Goal: Task Accomplishment & Management: Complete application form

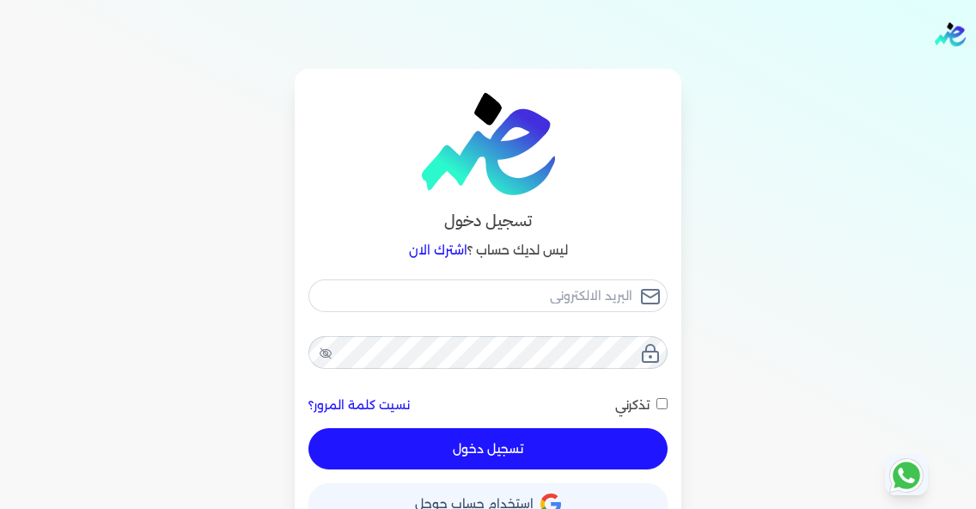
scroll to position [29, 0]
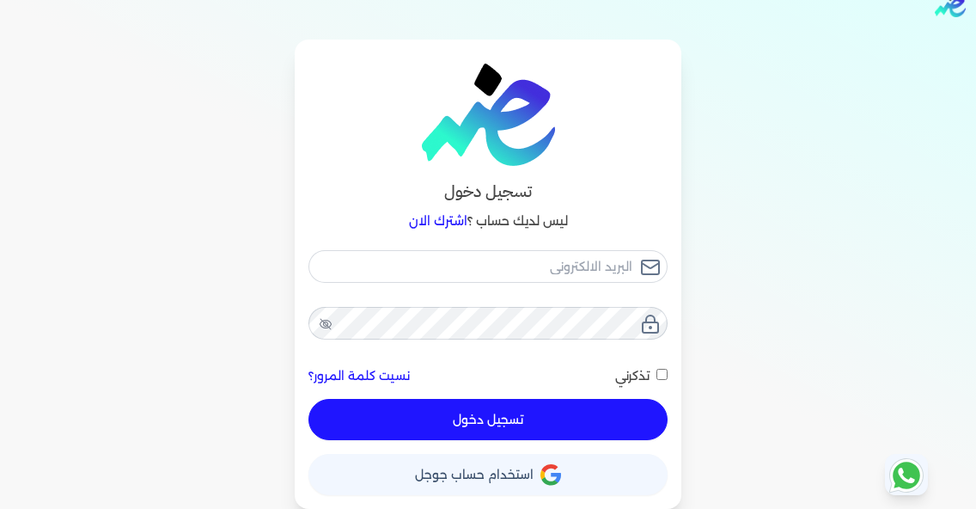
click at [534, 477] on span "استخدام حساب جوجل" at bounding box center [474, 474] width 119 height 12
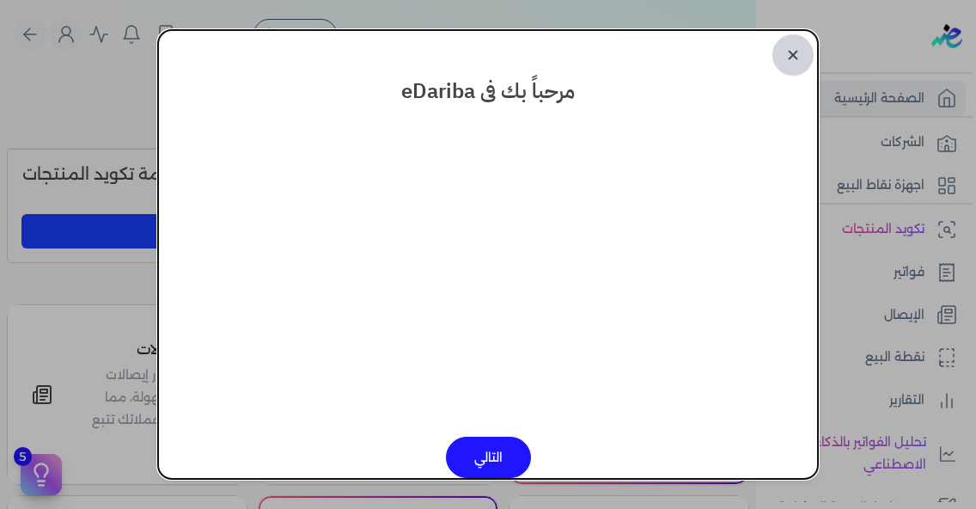
click at [788, 52] on link "✕" at bounding box center [792, 54] width 41 height 41
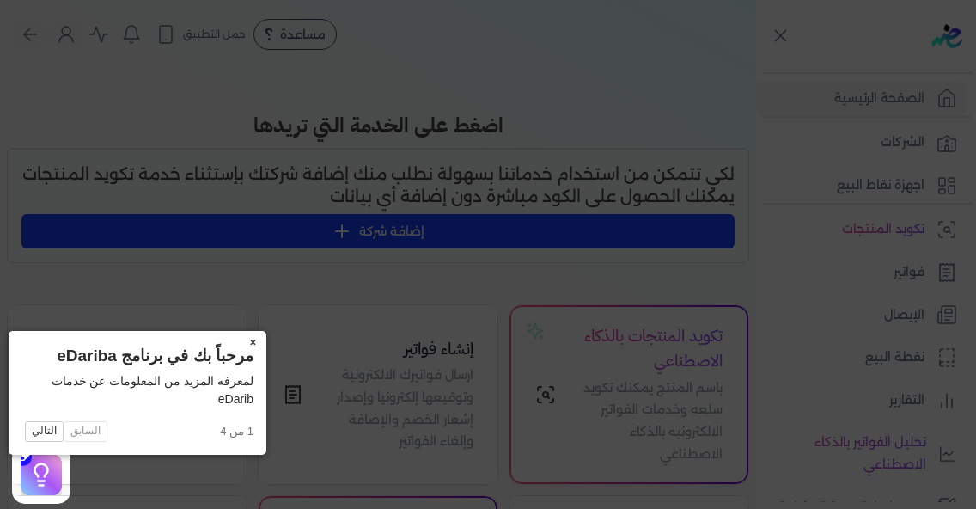
click at [239, 341] on button "×" at bounding box center [252, 343] width 27 height 24
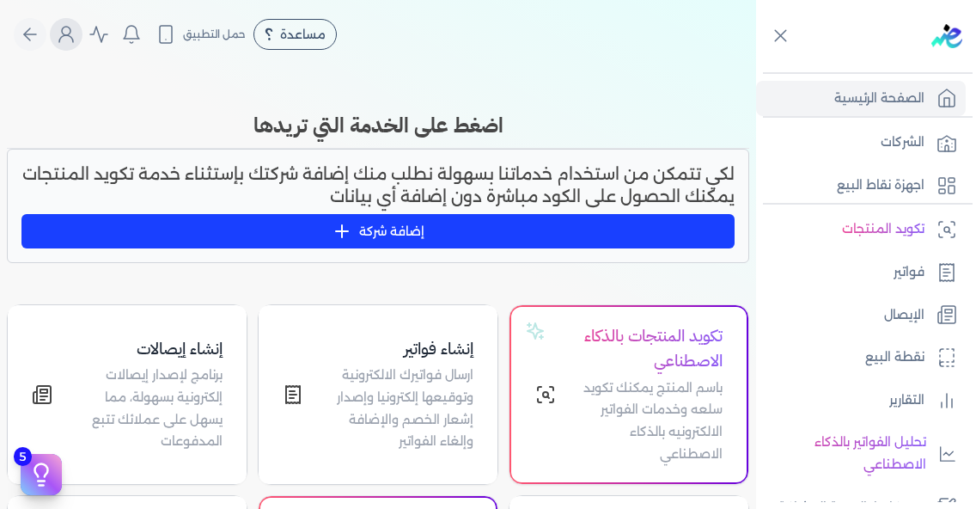
click at [76, 43] on icon "Global" at bounding box center [66, 34] width 21 height 21
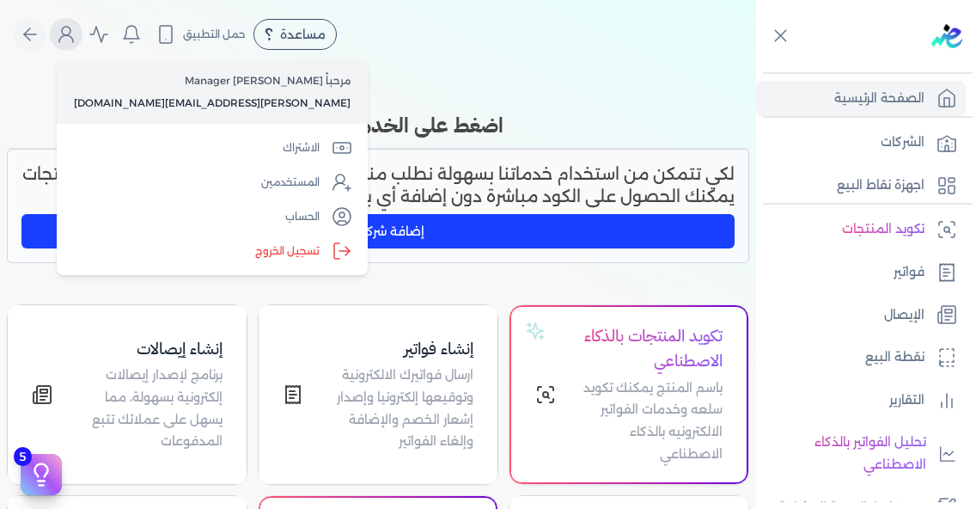
click at [76, 43] on icon "Global" at bounding box center [66, 34] width 21 height 21
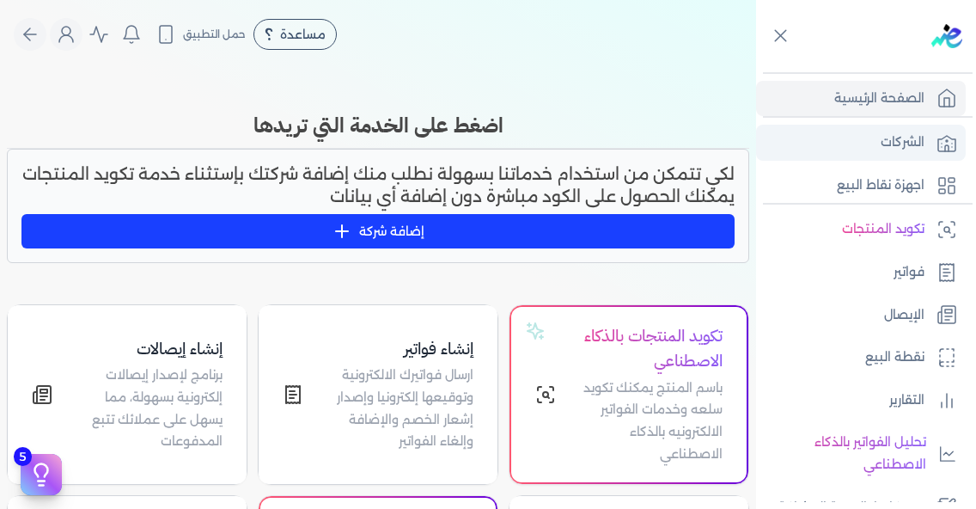
click at [912, 151] on p "الشركات" at bounding box center [903, 142] width 44 height 22
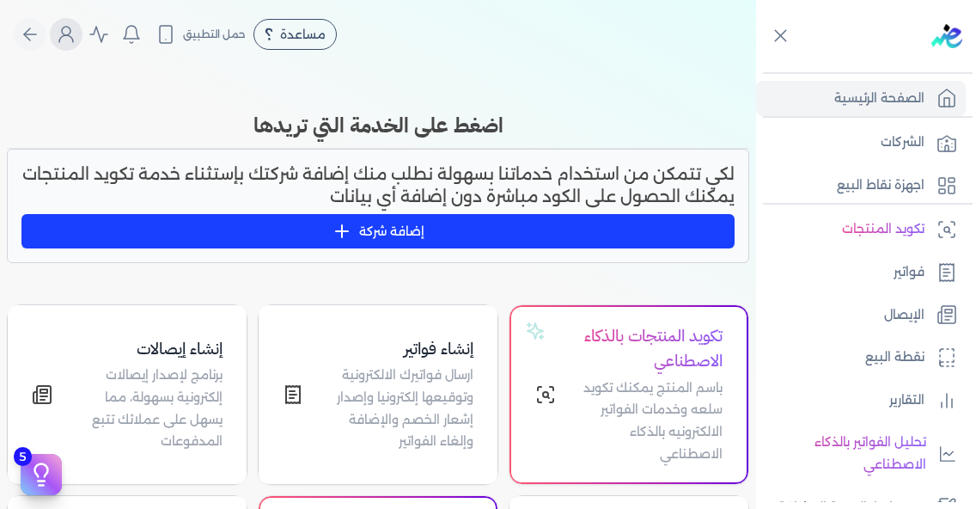
click at [70, 36] on icon "Global" at bounding box center [66, 38] width 14 height 7
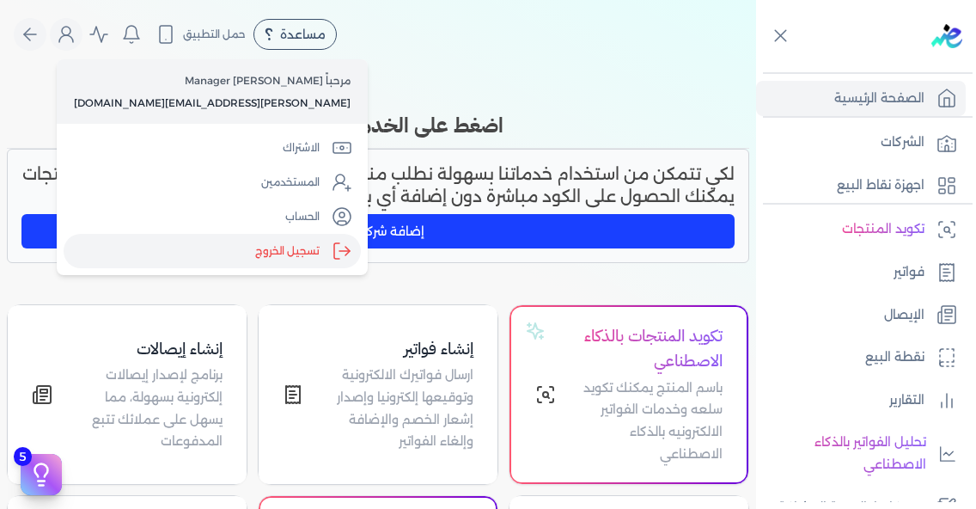
click at [179, 251] on label "تسجيل الخروج" at bounding box center [212, 251] width 297 height 34
click at [756, 69] on input "Close" at bounding box center [756, 69] width 0 height 0
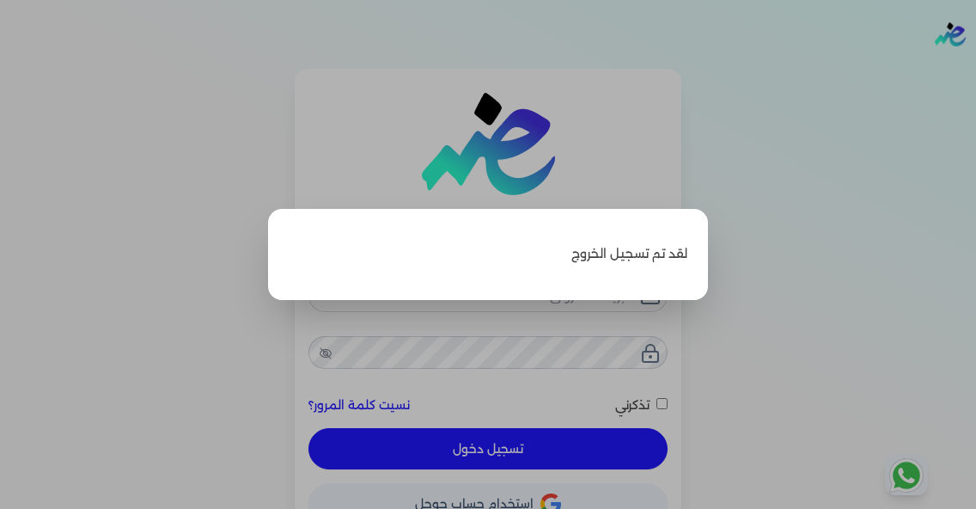
click at [597, 431] on label "Close" at bounding box center [488, 254] width 976 height 509
click at [975, 69] on input "Close" at bounding box center [976, 69] width 0 height 0
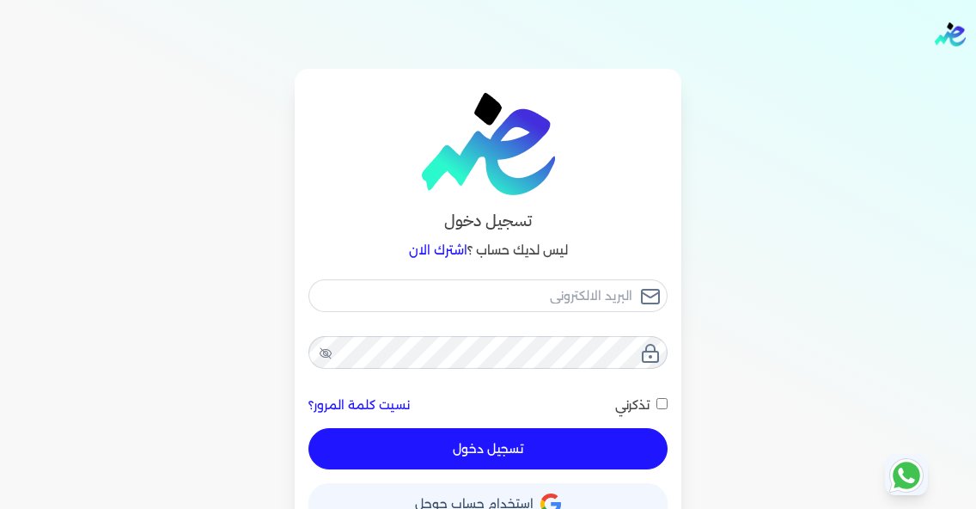
scroll to position [29, 0]
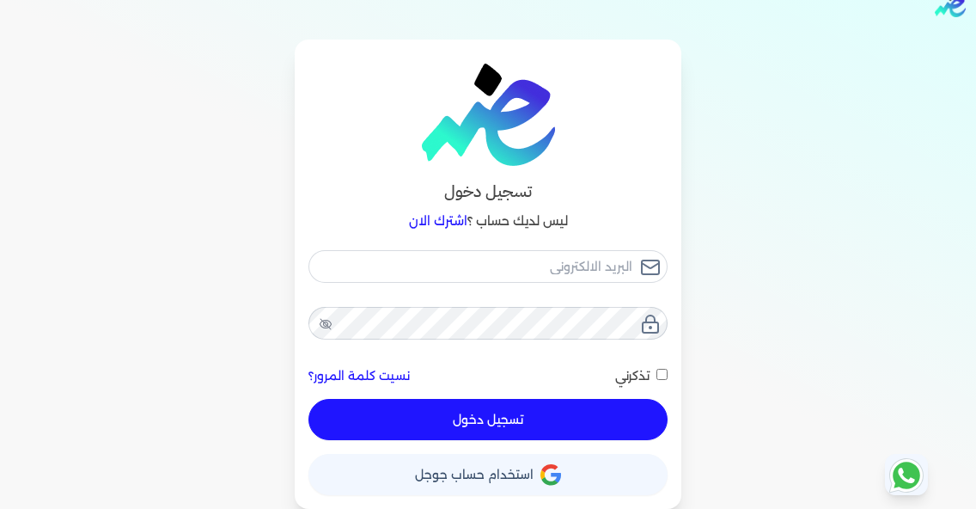
click at [557, 485] on icon "button" at bounding box center [550, 474] width 21 height 21
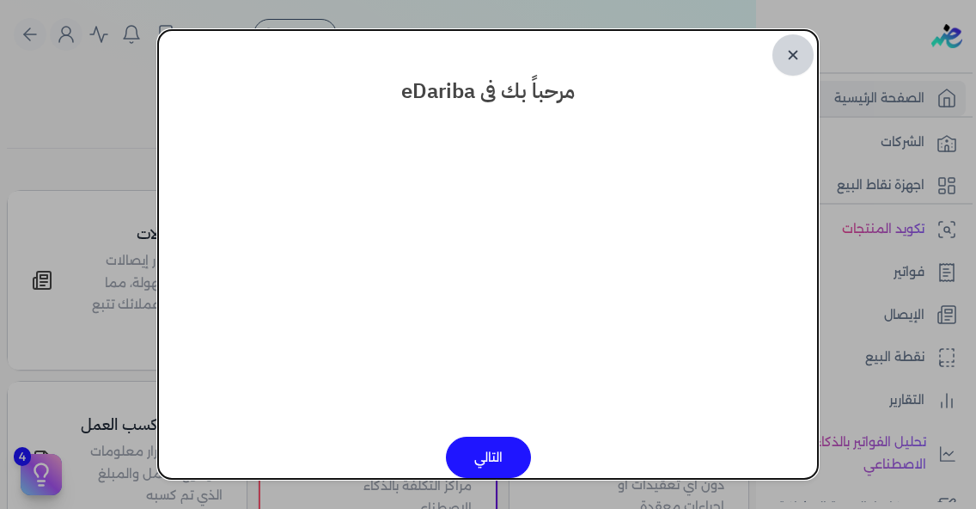
click at [797, 57] on link "✕" at bounding box center [792, 54] width 41 height 41
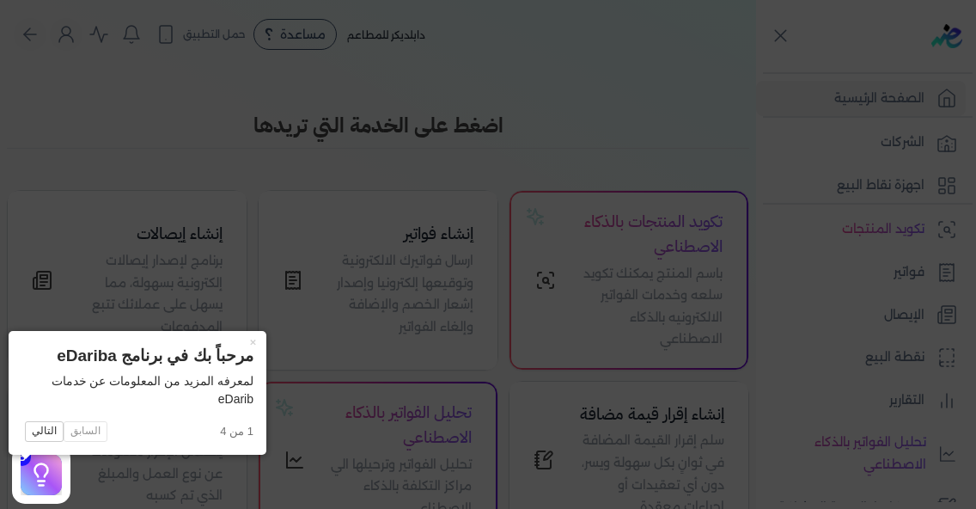
click at [498, 108] on icon at bounding box center [488, 254] width 976 height 509
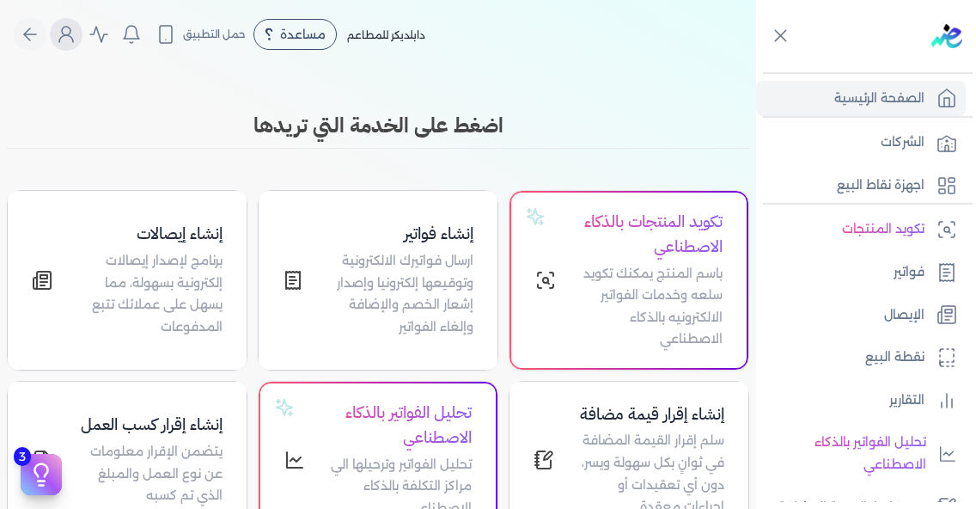
click at [76, 40] on icon "Global" at bounding box center [66, 34] width 21 height 21
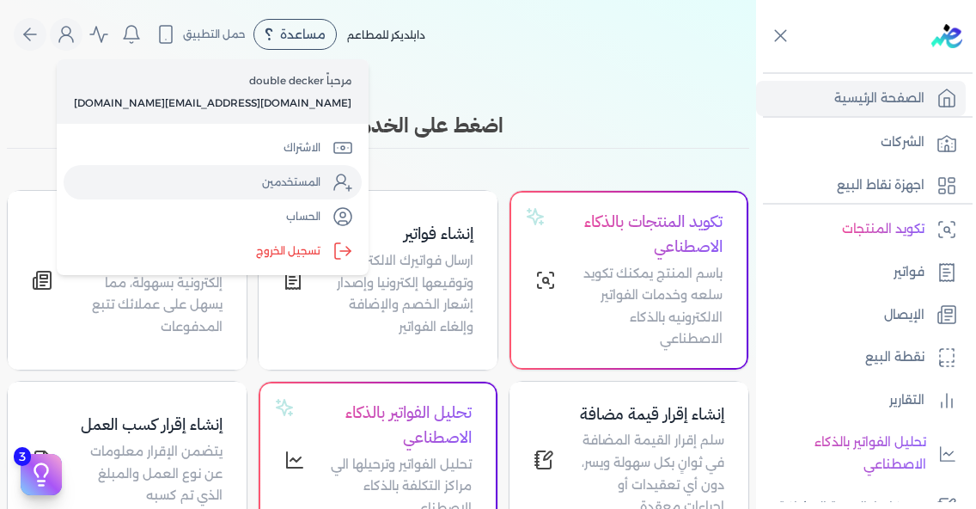
click at [195, 180] on link "المستخدمين" at bounding box center [213, 182] width 298 height 34
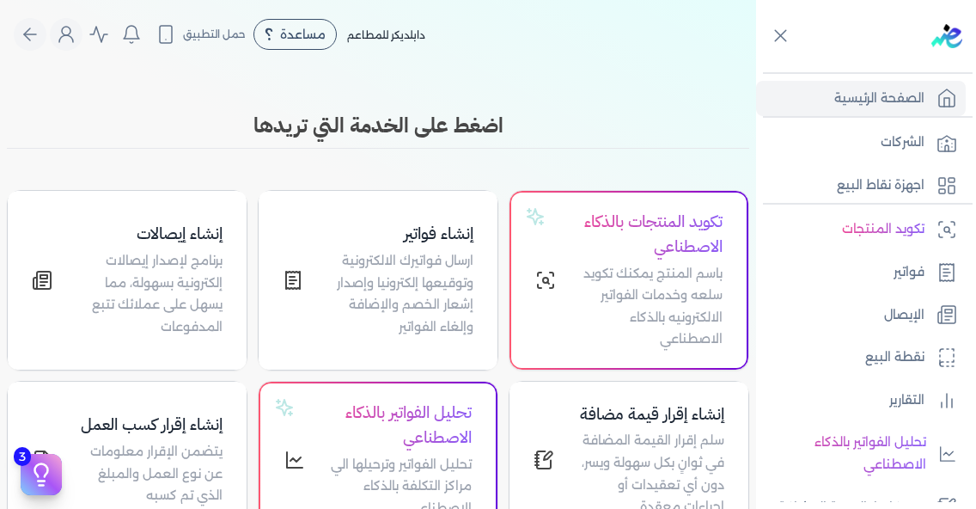
click at [875, 137] on link "الشركات" at bounding box center [861, 143] width 210 height 36
click at [906, 137] on p "الشركات" at bounding box center [903, 142] width 44 height 22
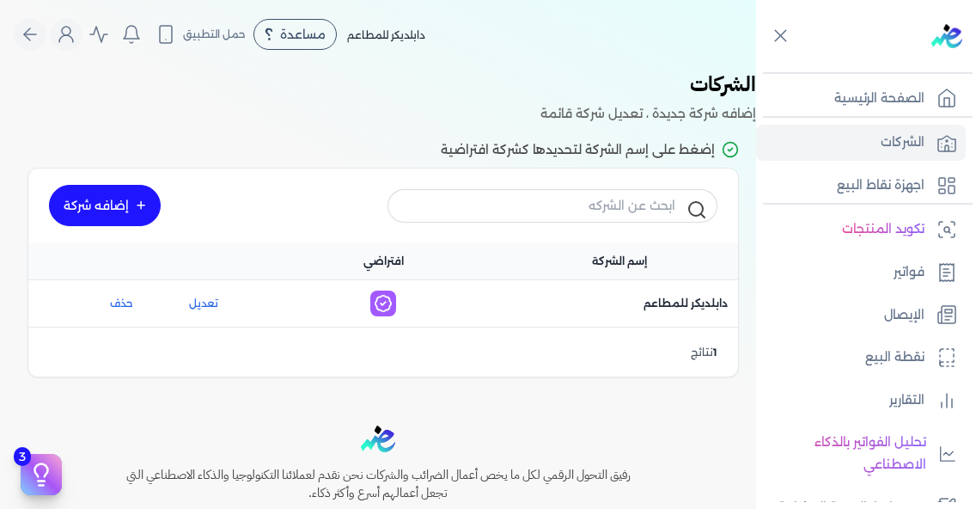
click at [70, 32] on icon "Global" at bounding box center [66, 34] width 21 height 21
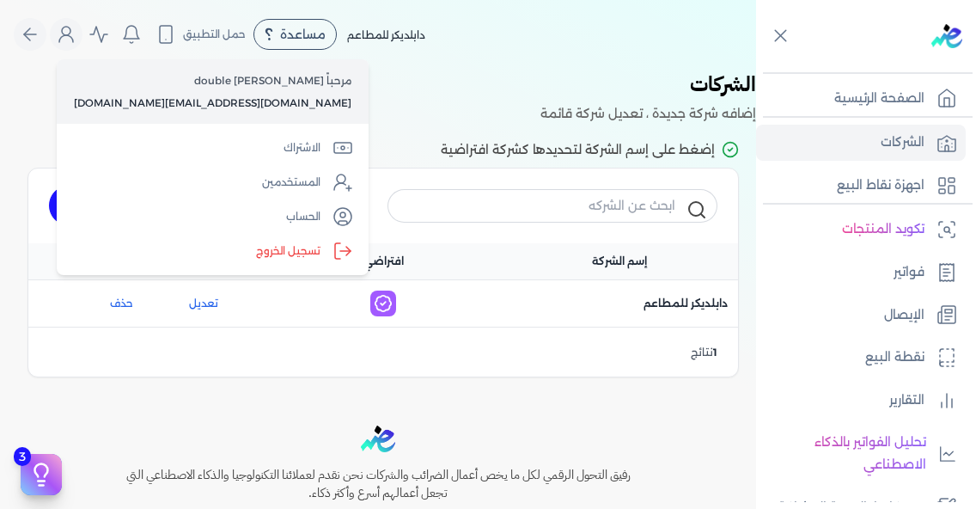
click at [217, 252] on label "تسجيل الخروج" at bounding box center [213, 251] width 298 height 34
click at [756, 69] on input "Close" at bounding box center [756, 69] width 0 height 0
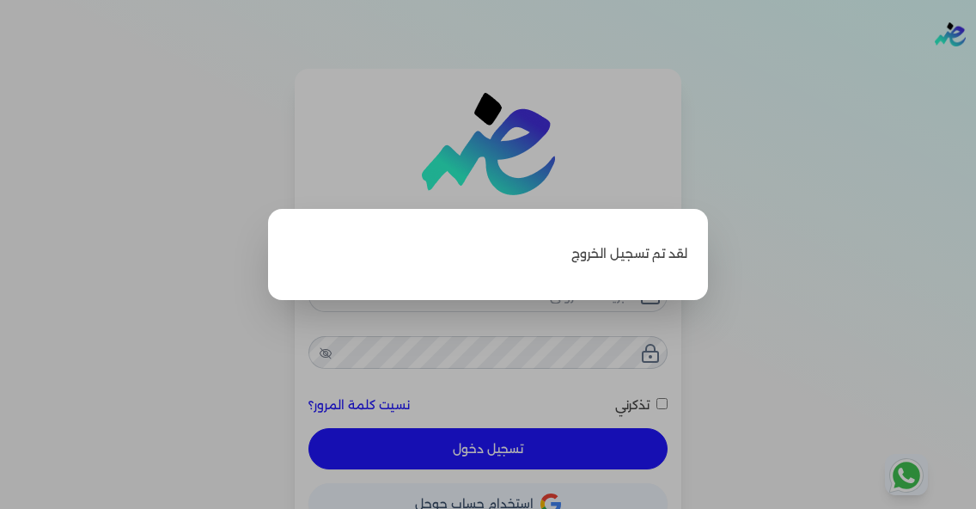
click at [657, 235] on p "لقد تم تسجيل الخروج" at bounding box center [488, 254] width 399 height 50
click at [613, 329] on label "Close" at bounding box center [488, 254] width 976 height 509
click at [975, 69] on input "Close" at bounding box center [976, 69] width 0 height 0
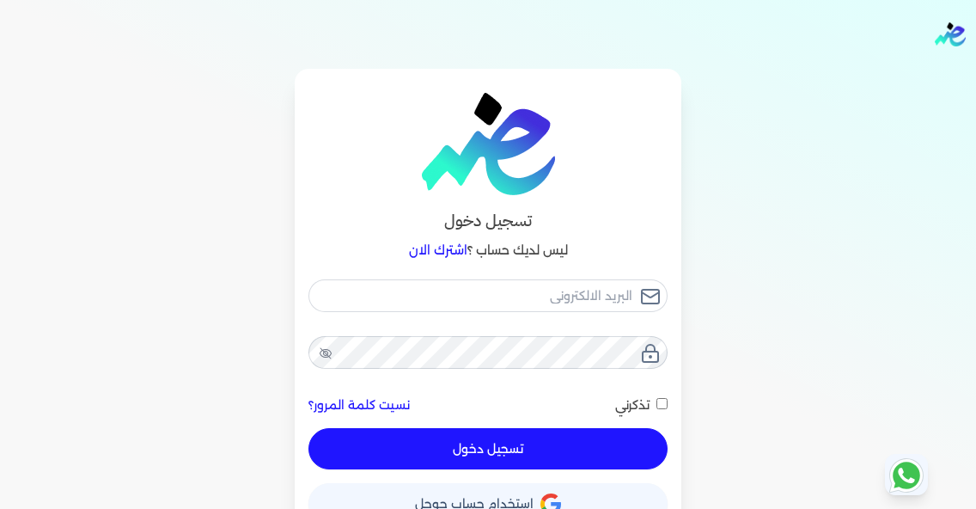
scroll to position [29, 0]
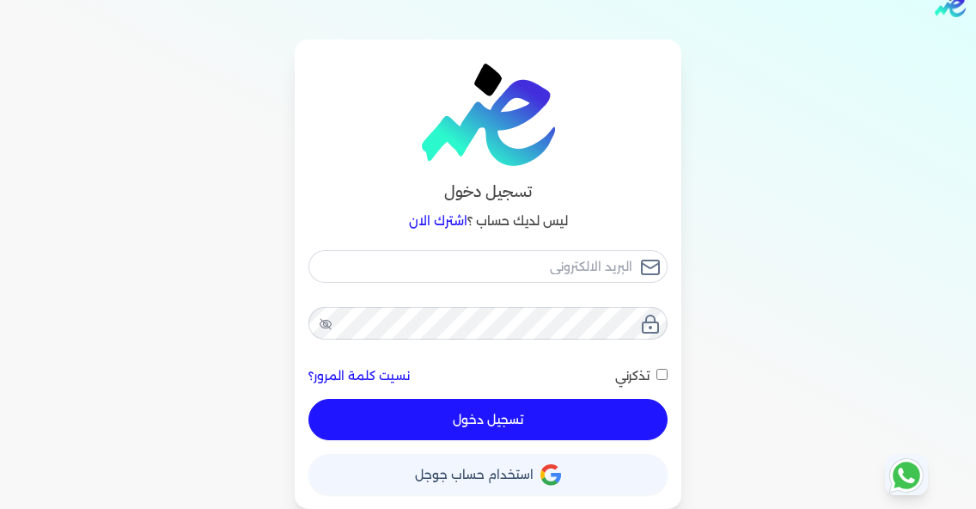
click at [469, 470] on span "استخدام حساب جوجل" at bounding box center [474, 474] width 119 height 12
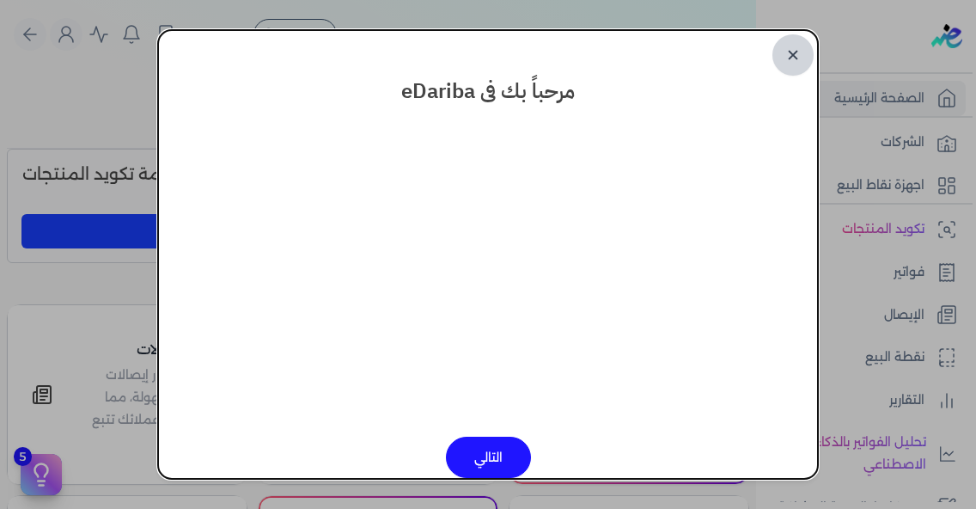
click at [798, 54] on link "✕" at bounding box center [792, 54] width 41 height 41
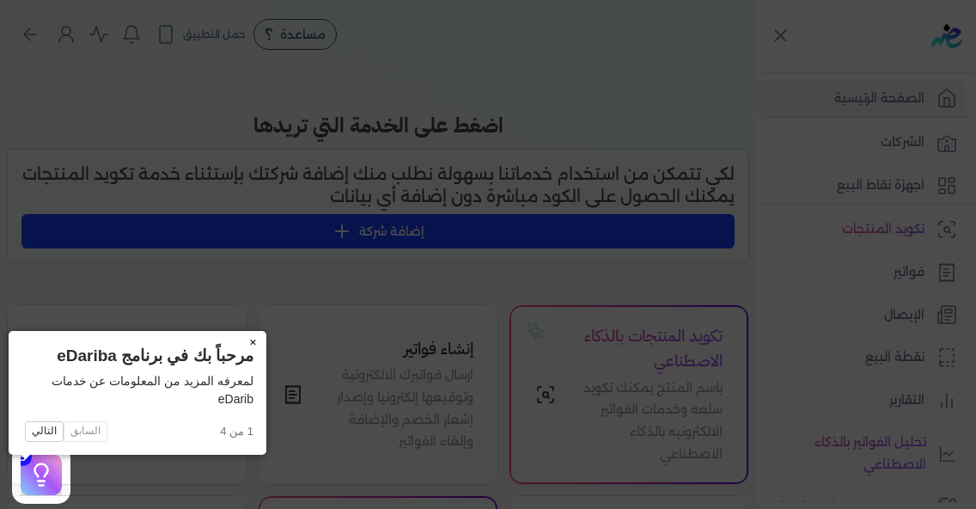
click at [239, 336] on button "×" at bounding box center [252, 343] width 27 height 24
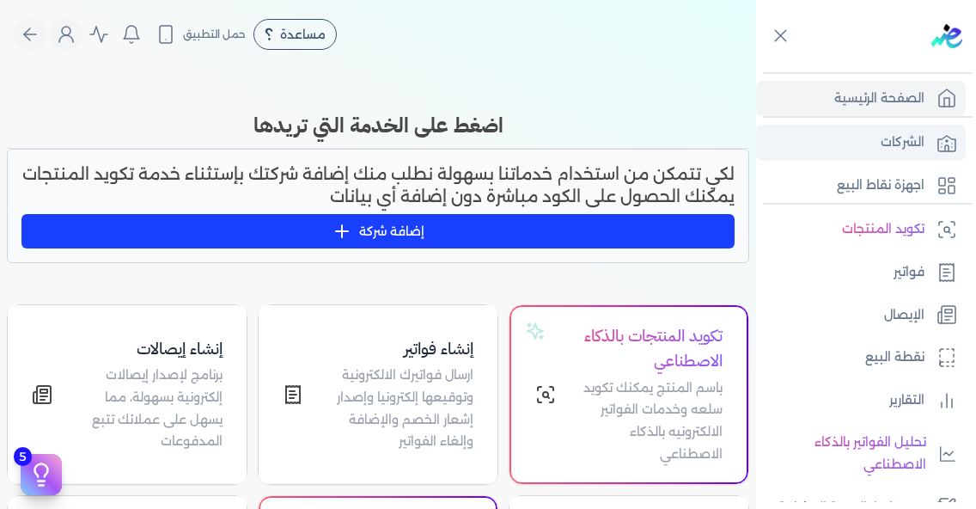
click at [890, 145] on p "الشركات" at bounding box center [903, 142] width 44 height 22
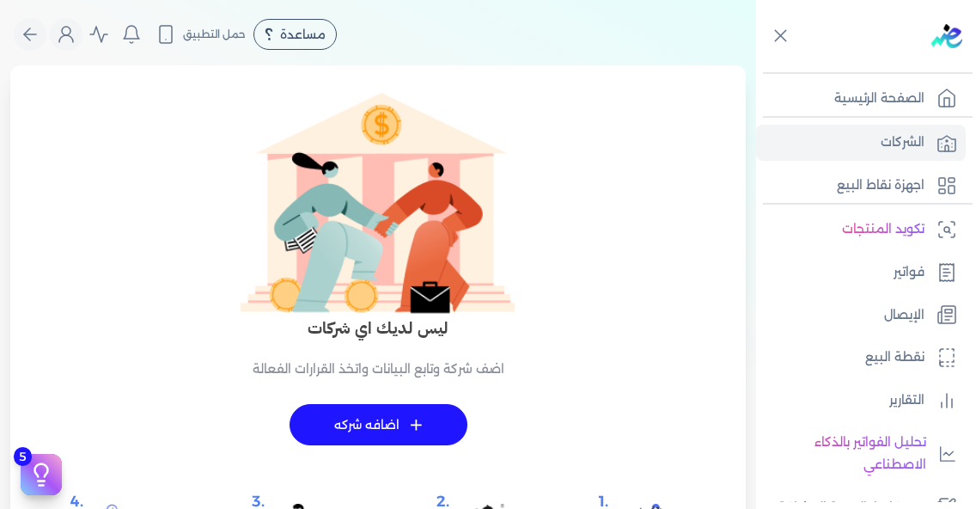
click at [950, 34] on img at bounding box center [946, 36] width 31 height 24
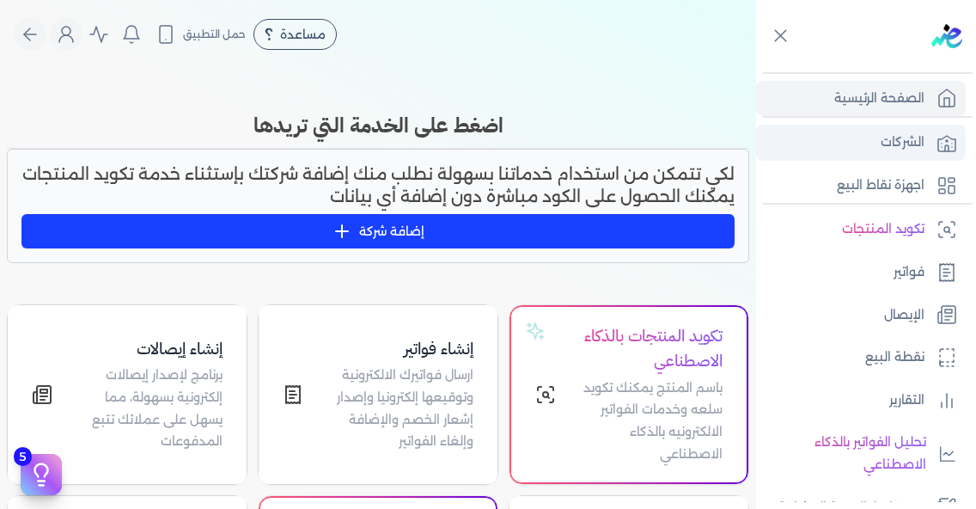
click at [900, 152] on p "الشركات" at bounding box center [903, 142] width 44 height 22
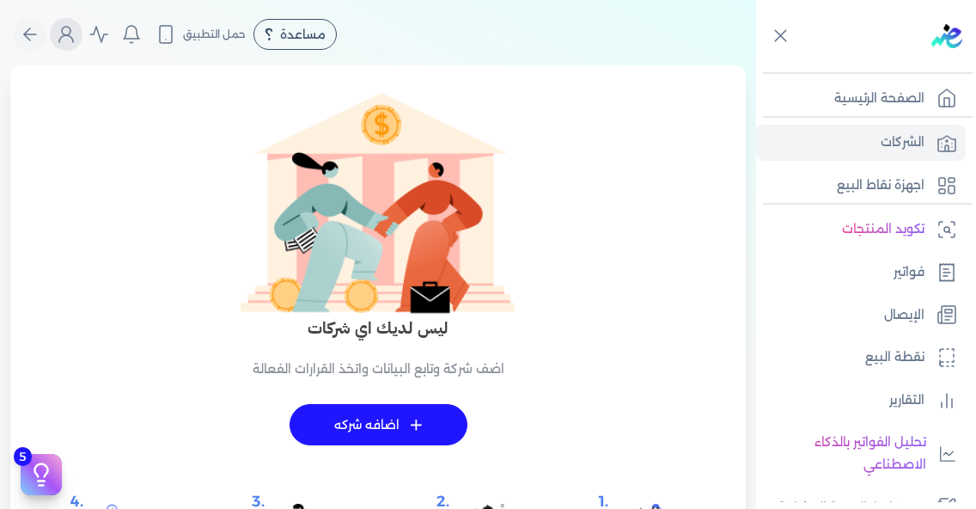
click at [72, 34] on icon "Global" at bounding box center [66, 34] width 21 height 21
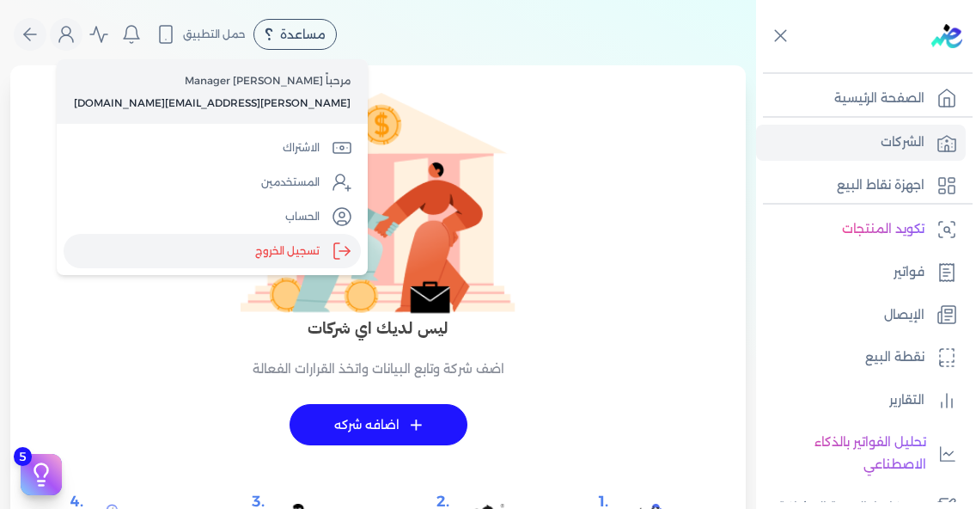
click at [227, 258] on label "تسجيل الخروج" at bounding box center [212, 251] width 297 height 34
click at [756, 69] on input "Close" at bounding box center [756, 69] width 0 height 0
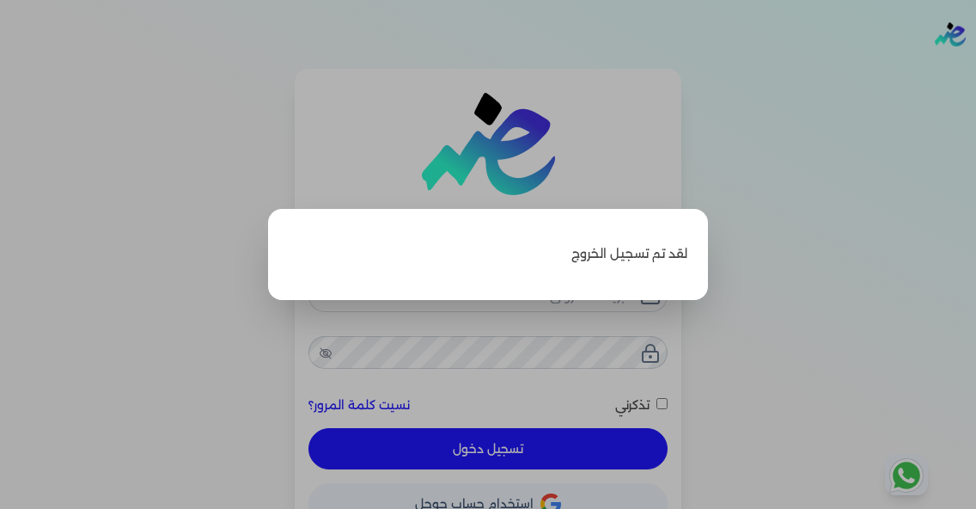
click at [609, 412] on label "Close" at bounding box center [488, 254] width 976 height 509
click at [975, 69] on input "Close" at bounding box center [976, 69] width 0 height 0
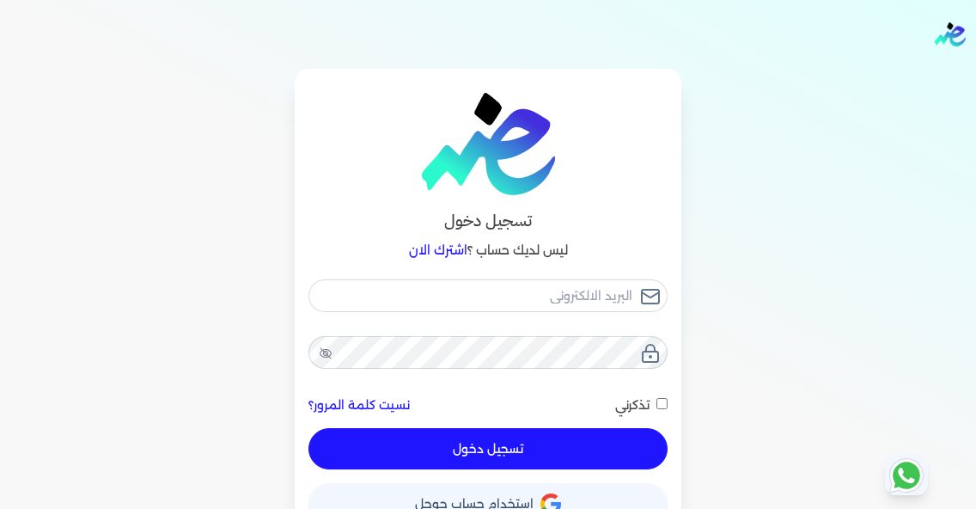
scroll to position [29, 0]
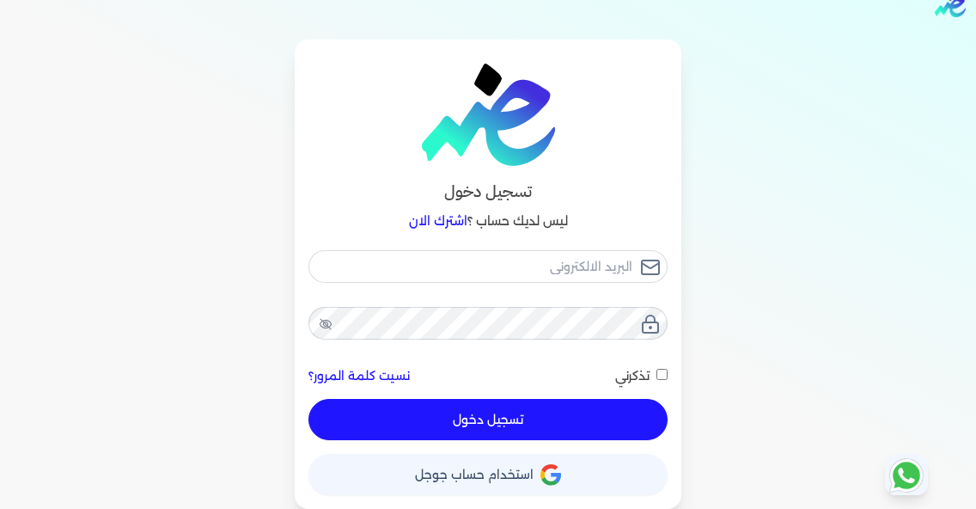
click at [546, 469] on icon "button" at bounding box center [549, 468] width 16 height 9
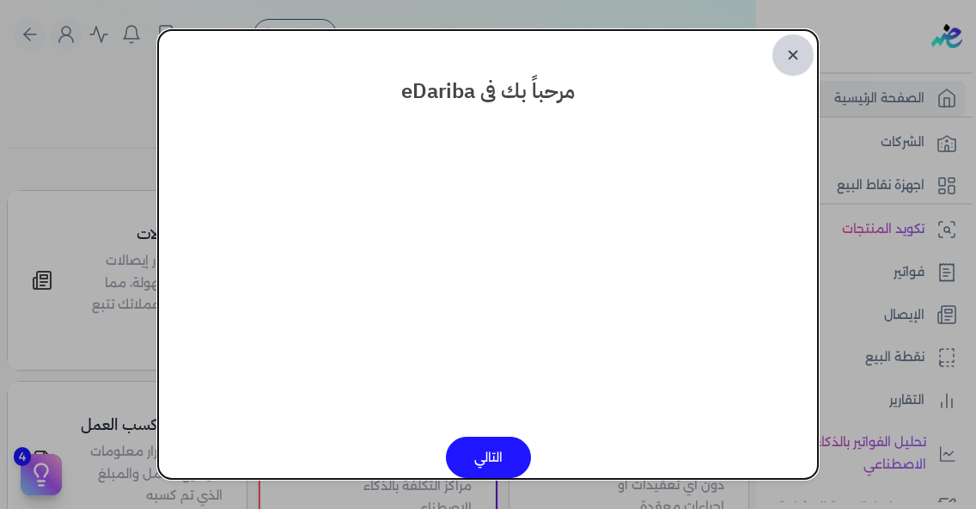
click at [797, 55] on link "✕" at bounding box center [792, 54] width 41 height 41
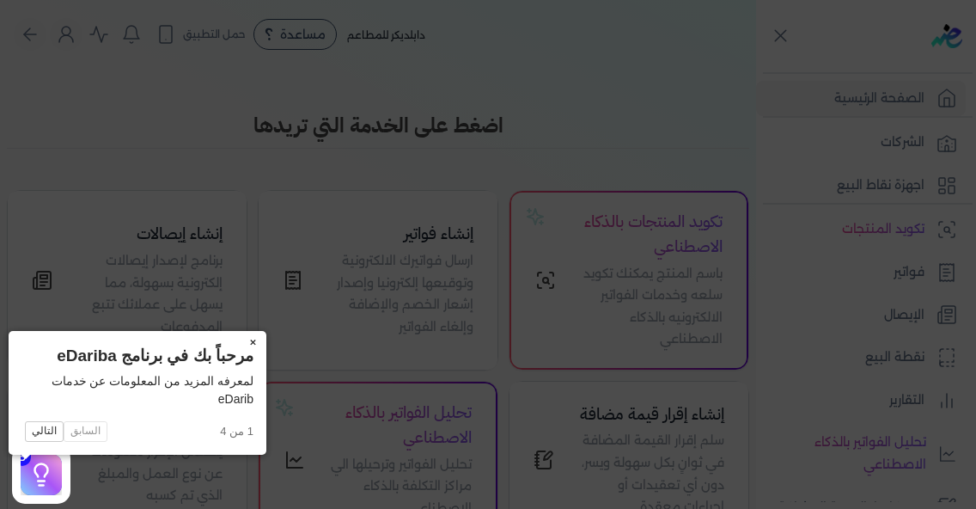
click at [239, 342] on button "×" at bounding box center [252, 343] width 27 height 24
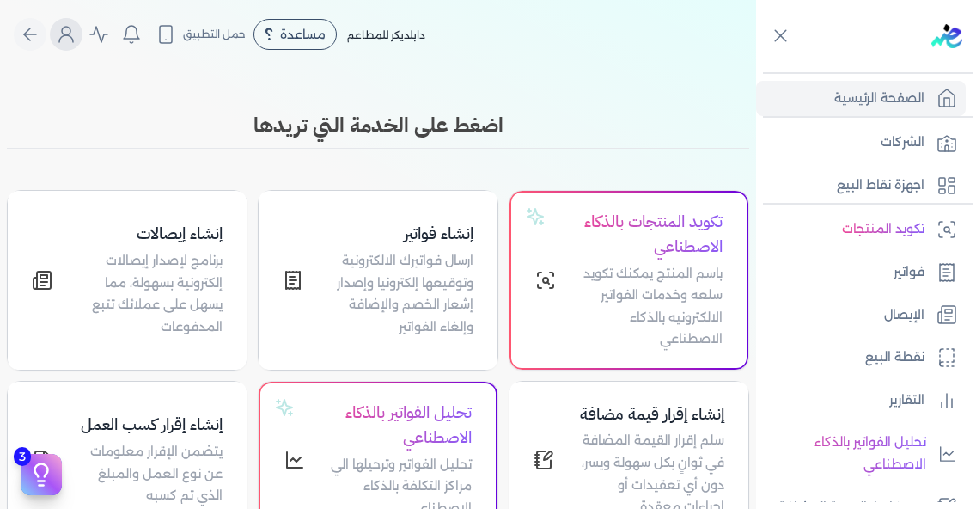
click at [72, 30] on icon "Global" at bounding box center [66, 34] width 21 height 21
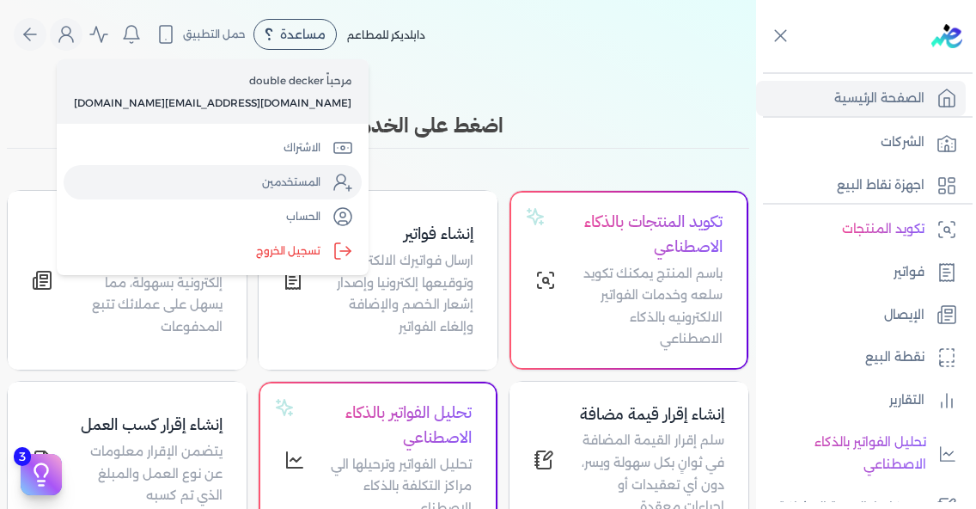
click at [183, 180] on link "المستخدمين" at bounding box center [213, 182] width 298 height 34
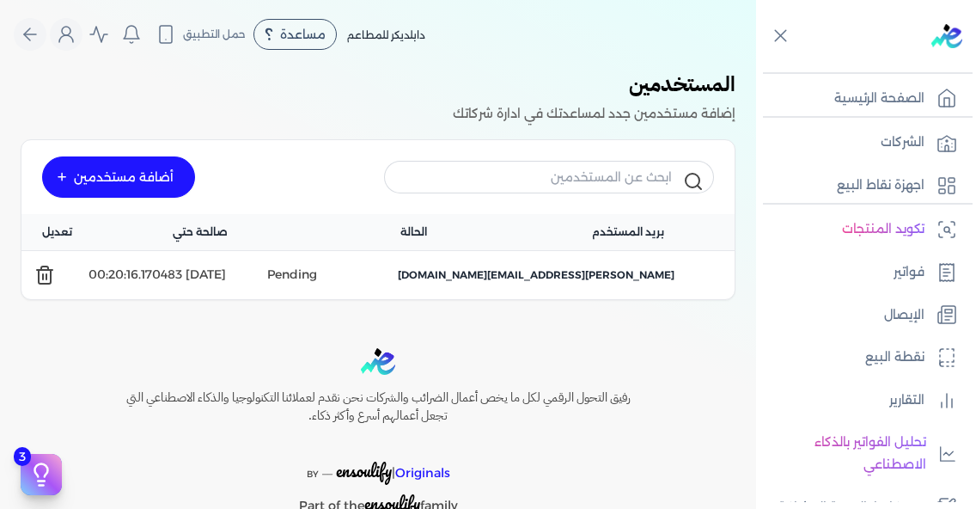
click at [43, 278] on line at bounding box center [43, 276] width 0 height 5
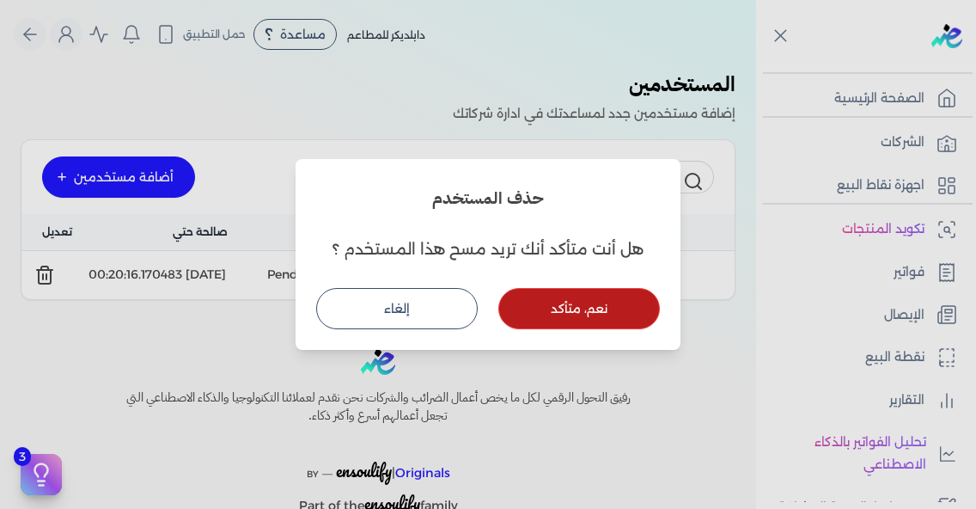
click at [550, 308] on button "نعم، متأكد" at bounding box center [579, 308] width 162 height 41
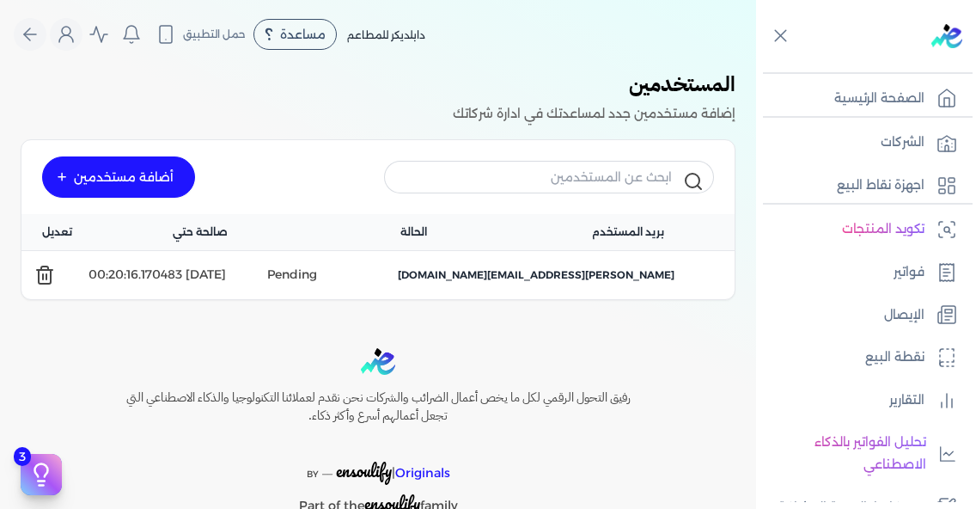
click at [938, 40] on img at bounding box center [946, 36] width 31 height 24
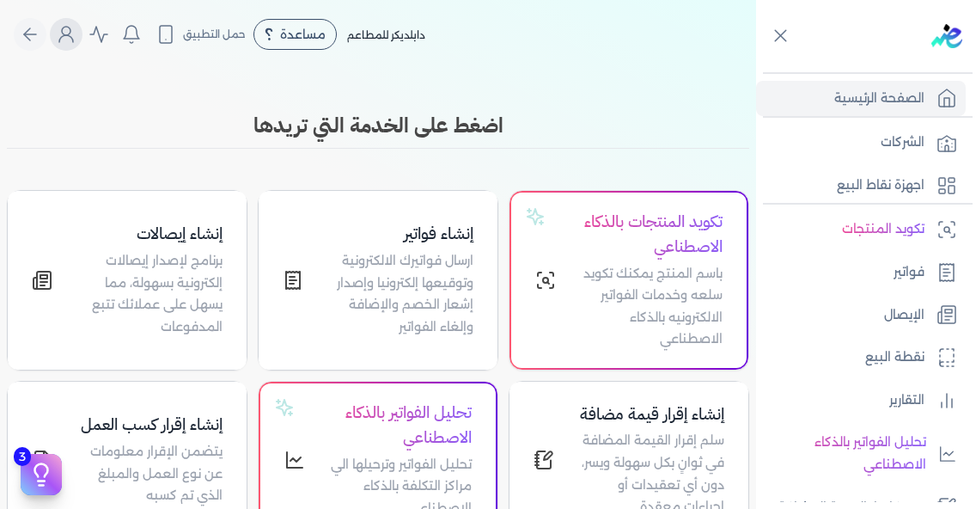
click at [73, 45] on button "Global" at bounding box center [66, 34] width 33 height 33
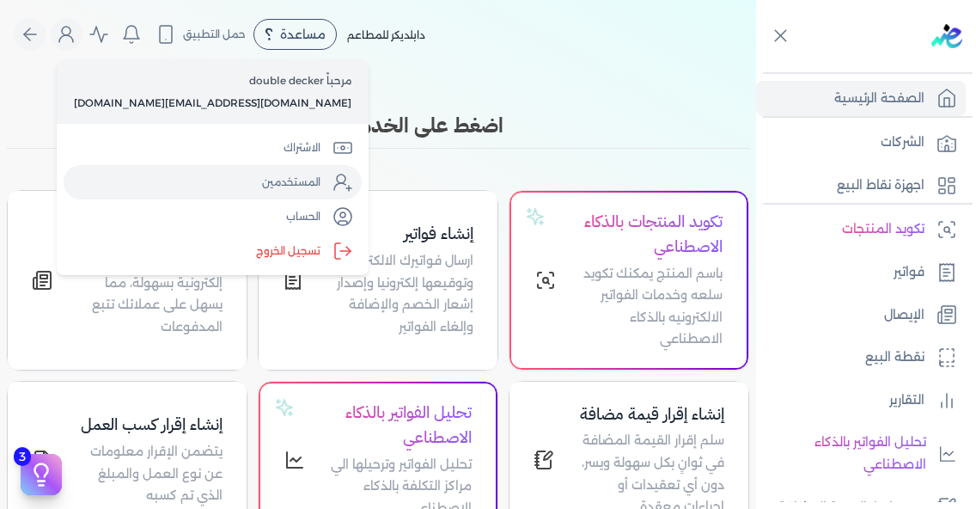
click at [203, 185] on link "المستخدمين" at bounding box center [213, 182] width 298 height 34
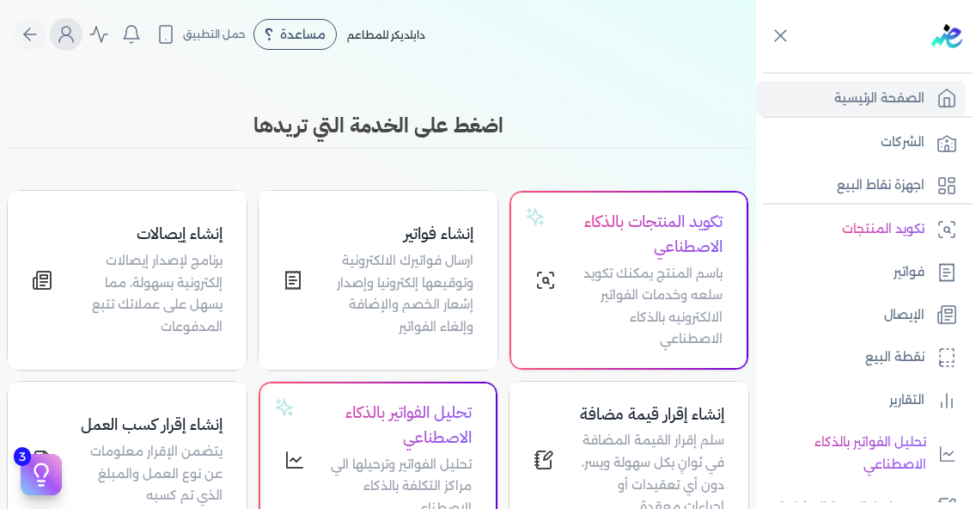
click at [76, 42] on icon "Global" at bounding box center [66, 34] width 21 height 21
click at [69, 34] on icon "Global" at bounding box center [66, 34] width 21 height 21
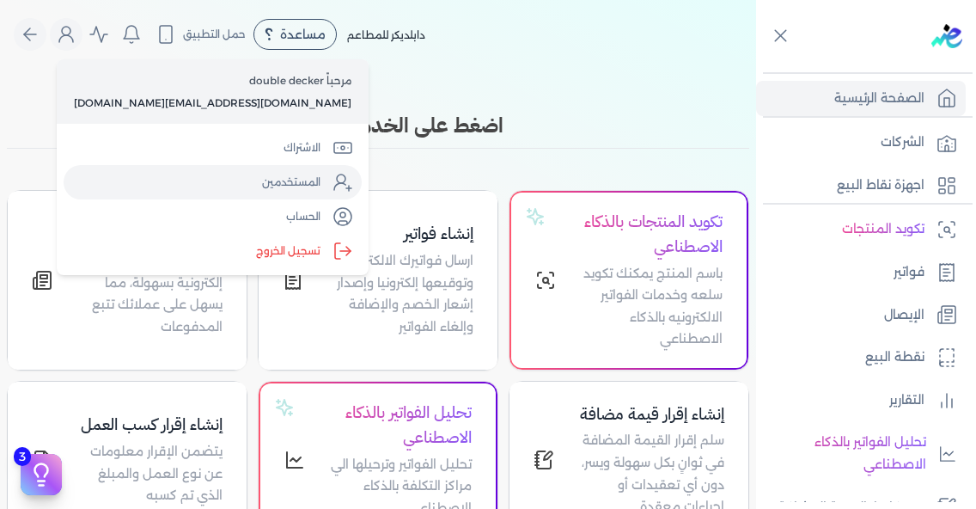
click at [201, 186] on link "المستخدمين" at bounding box center [213, 182] width 298 height 34
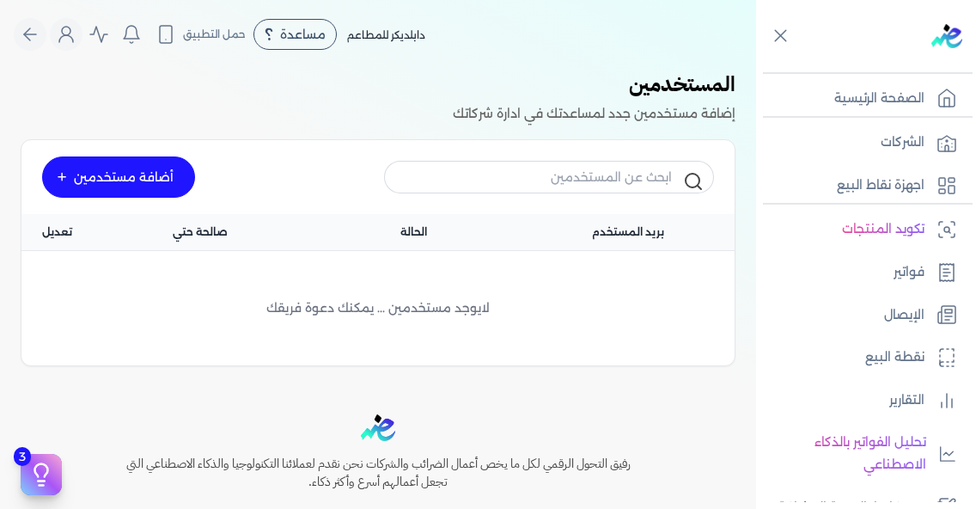
click at [161, 176] on div "أضافة مستخدمين" at bounding box center [118, 176] width 153 height 41
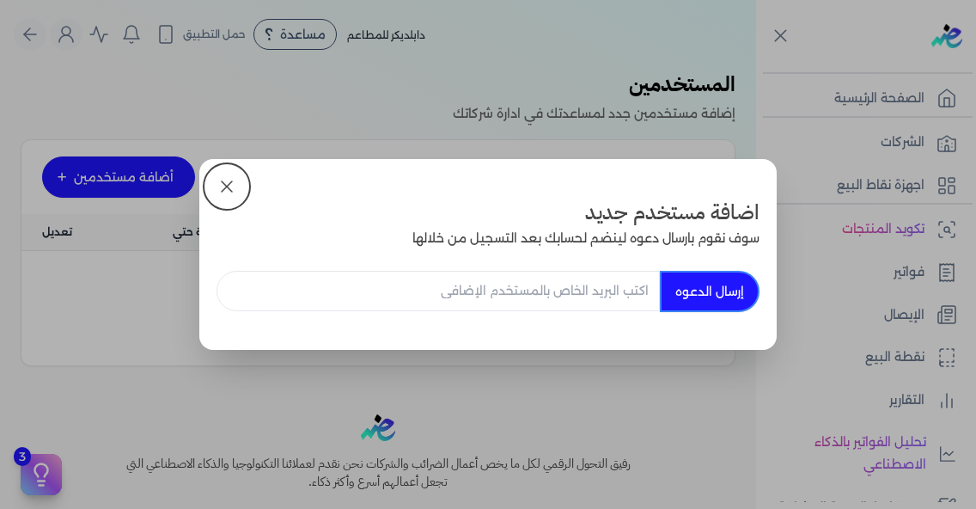
click at [594, 294] on input "email" at bounding box center [438, 291] width 443 height 40
type input "[PERSON_NAME][EMAIL_ADDRESS][DOMAIN_NAME]"
click at [713, 284] on button "إرسال الدعوه" at bounding box center [710, 291] width 100 height 41
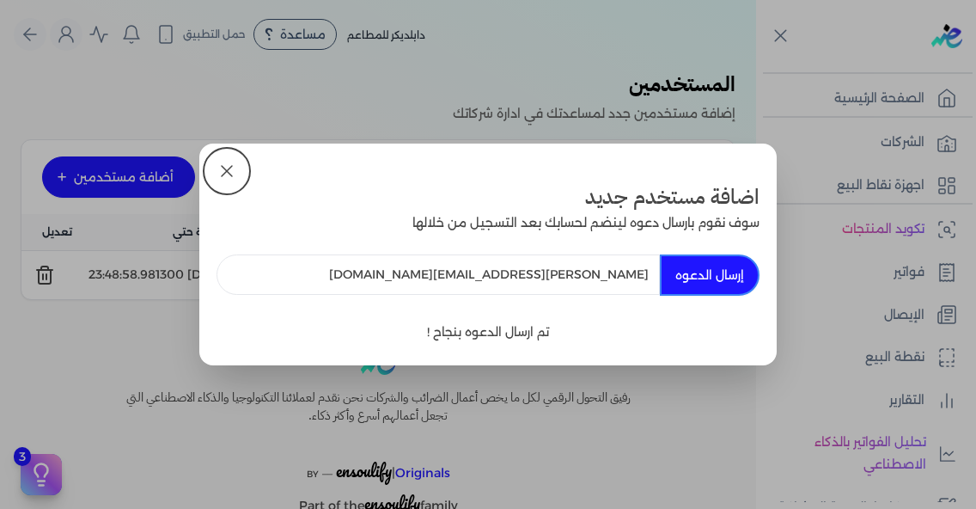
click at [711, 275] on button "إرسال الدعوه" at bounding box center [710, 274] width 100 height 41
click at [227, 169] on icon at bounding box center [227, 171] width 10 height 10
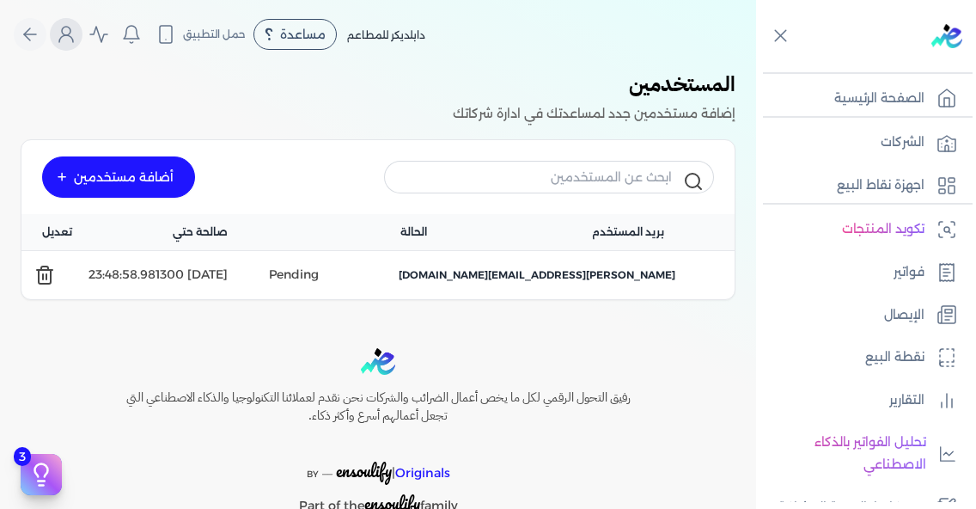
click at [76, 34] on icon "Global" at bounding box center [66, 34] width 21 height 21
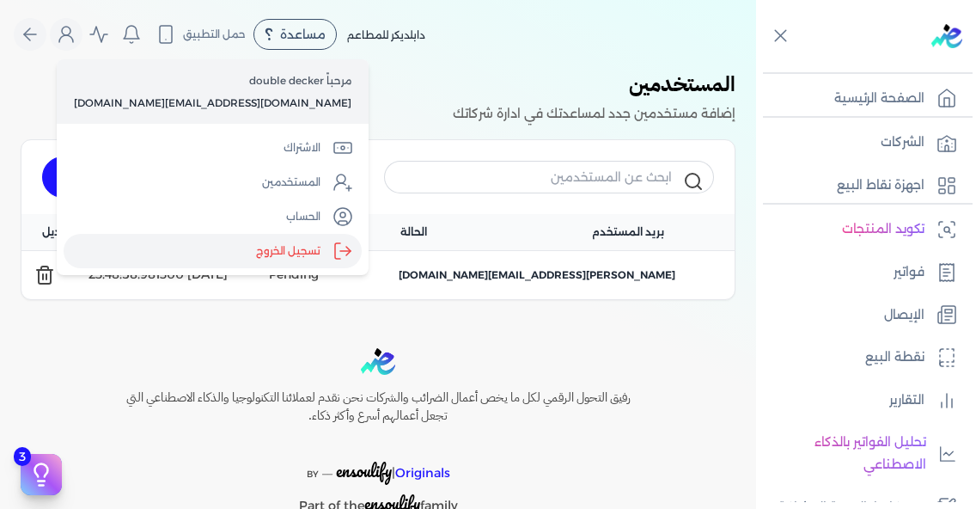
click at [191, 250] on label "تسجيل الخروج" at bounding box center [213, 251] width 298 height 34
click at [756, 69] on input "Close" at bounding box center [756, 69] width 0 height 0
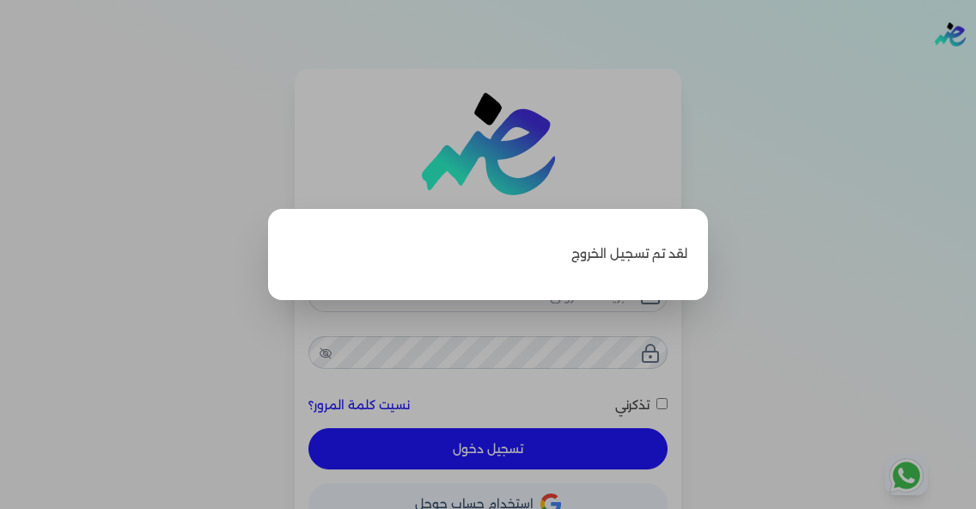
click at [501, 329] on label "Close" at bounding box center [488, 254] width 976 height 509
click at [975, 69] on input "Close" at bounding box center [976, 69] width 0 height 0
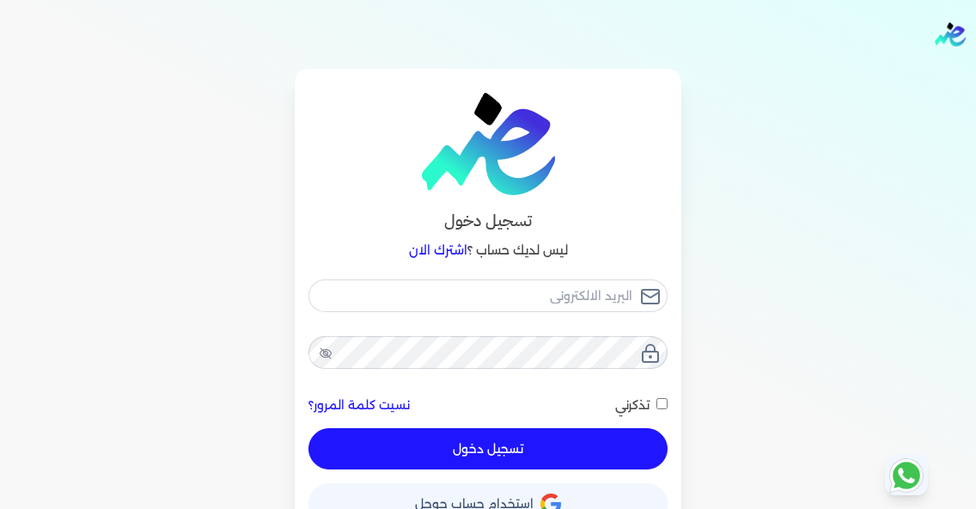
scroll to position [29, 0]
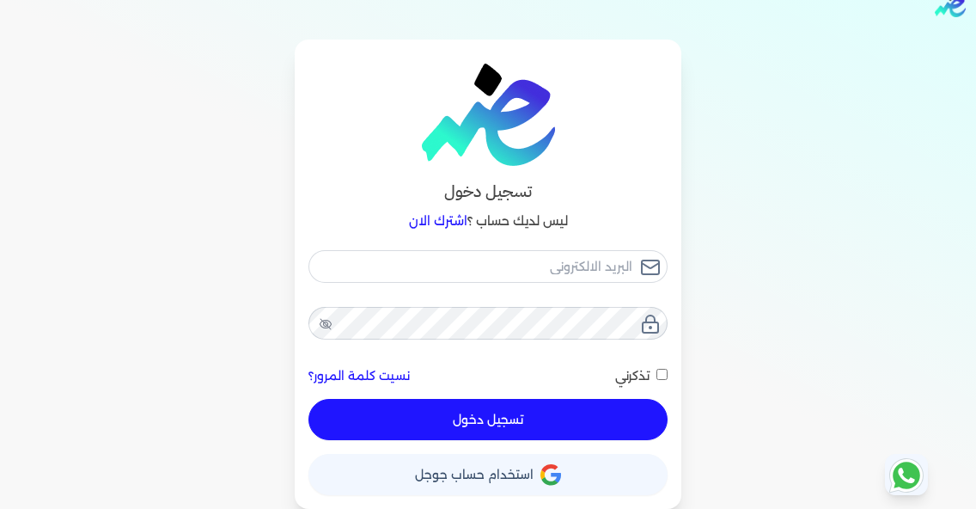
click at [559, 465] on icon "button" at bounding box center [550, 474] width 21 height 21
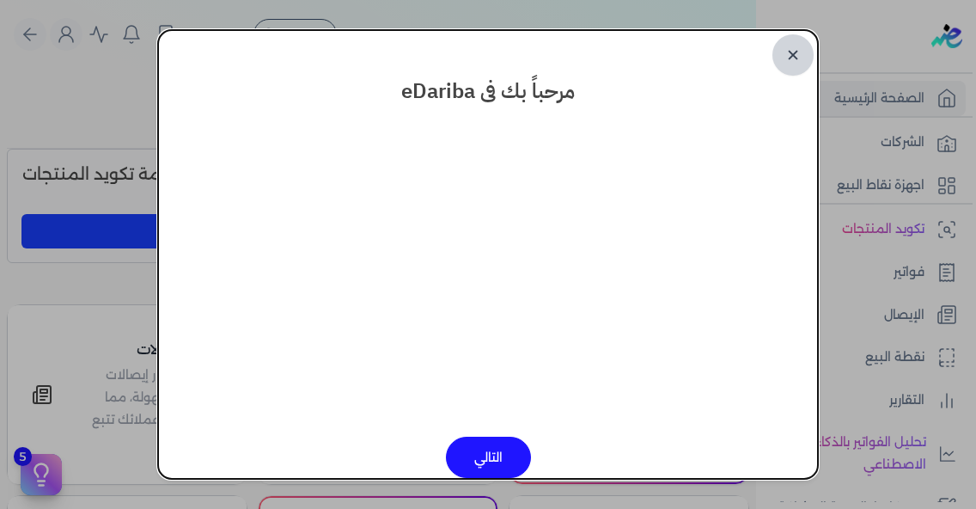
click at [798, 64] on link "✕" at bounding box center [792, 54] width 41 height 41
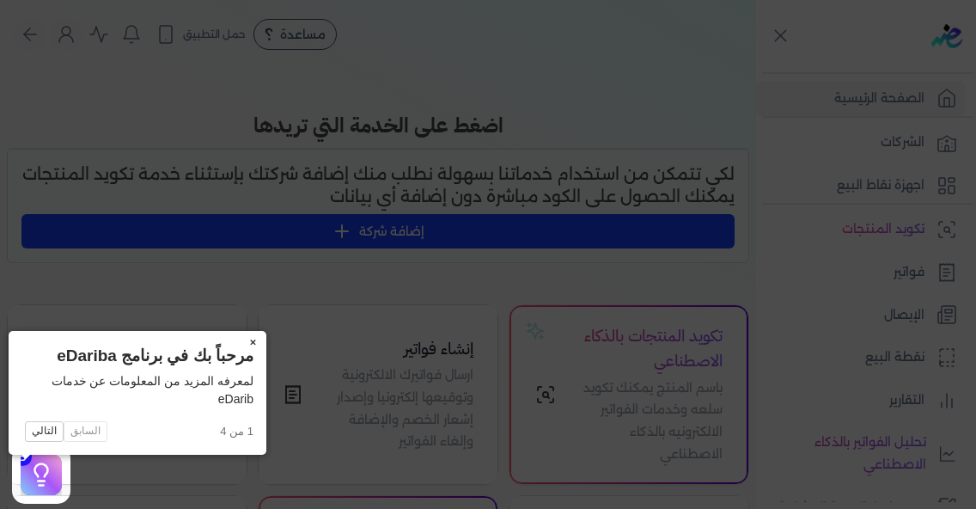
click at [239, 345] on button "×" at bounding box center [252, 343] width 27 height 24
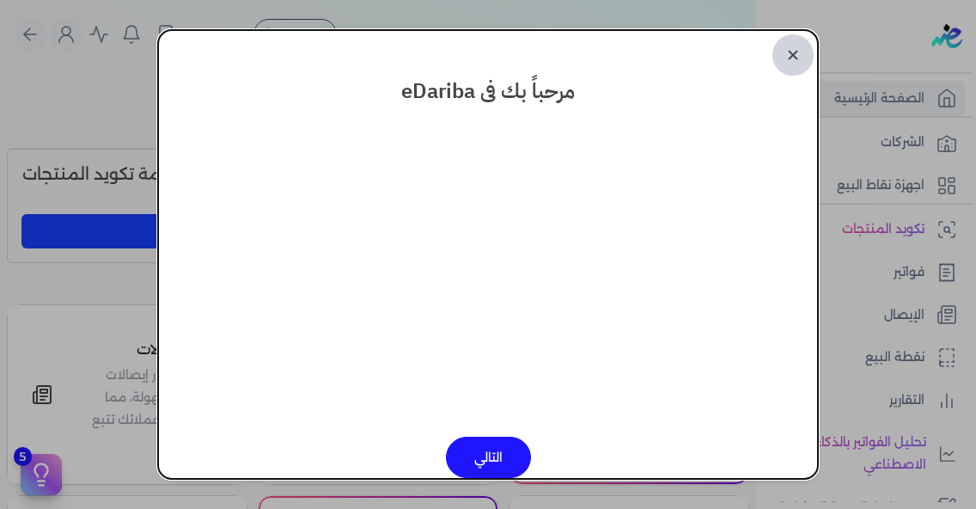
click at [791, 51] on link "✕" at bounding box center [792, 54] width 41 height 41
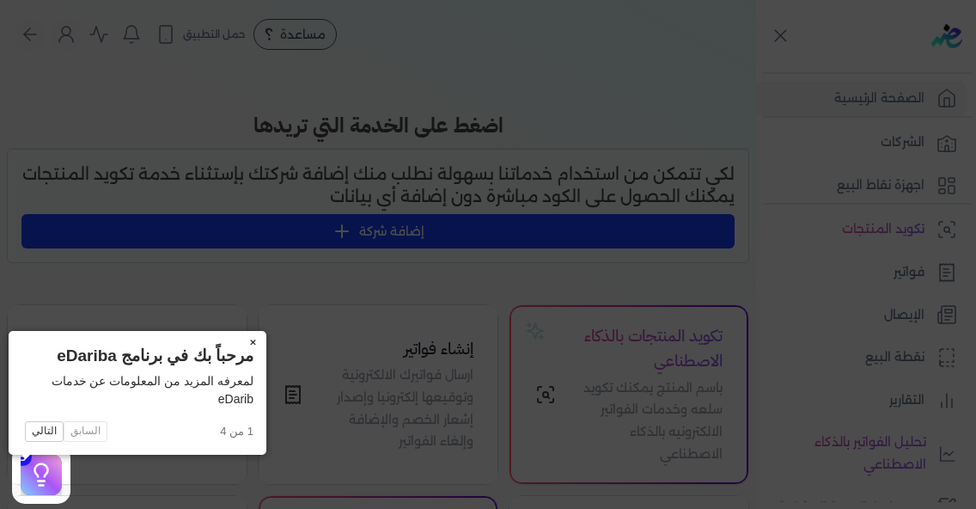
click at [239, 347] on button "×" at bounding box center [252, 343] width 27 height 24
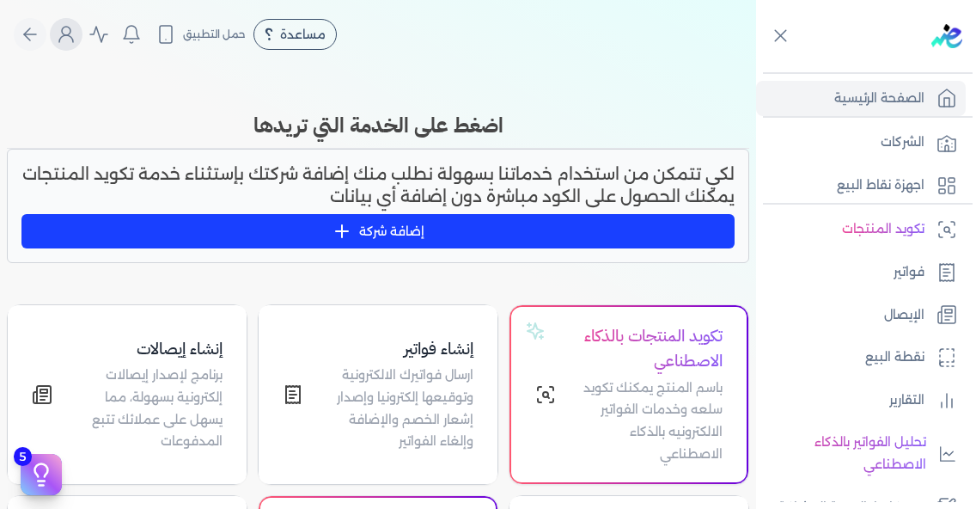
click at [74, 40] on icon "Global" at bounding box center [66, 34] width 21 height 21
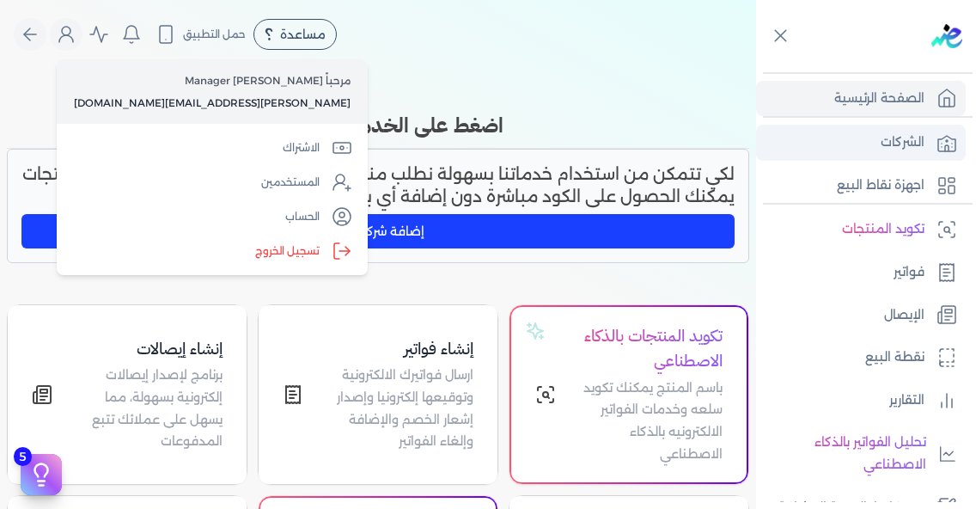
click at [920, 138] on p "الشركات" at bounding box center [903, 142] width 44 height 22
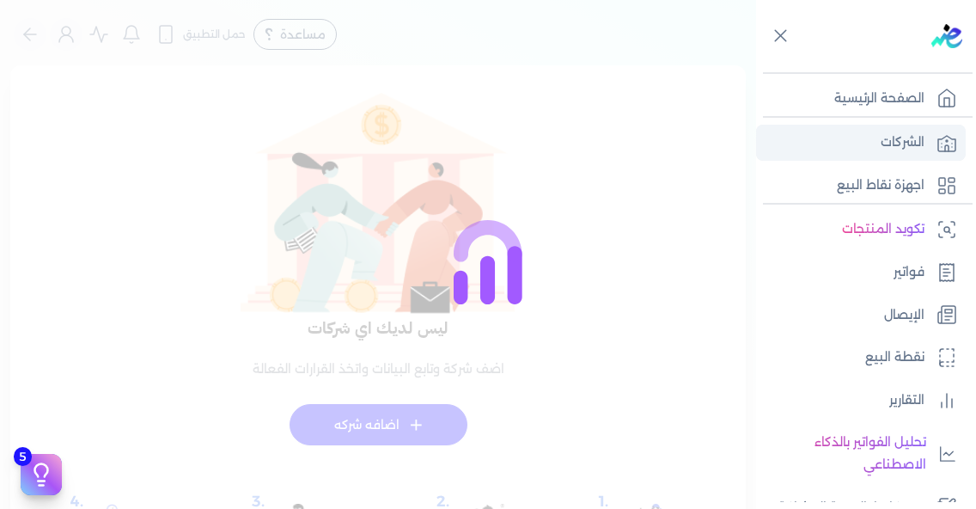
click at [901, 143] on p "الشركات" at bounding box center [903, 142] width 44 height 22
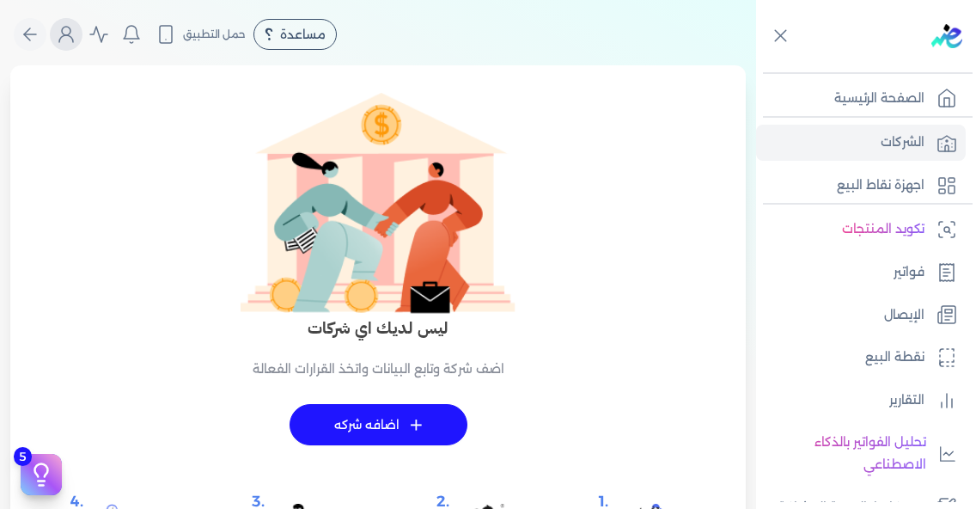
click at [70, 34] on circle "Global" at bounding box center [66, 31] width 9 height 9
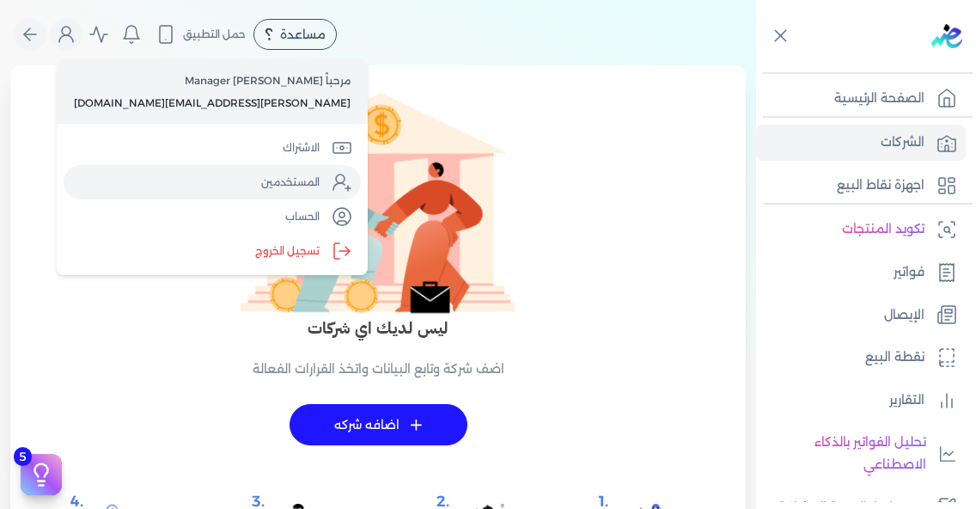
click at [204, 191] on link "المستخدمين" at bounding box center [212, 182] width 297 height 34
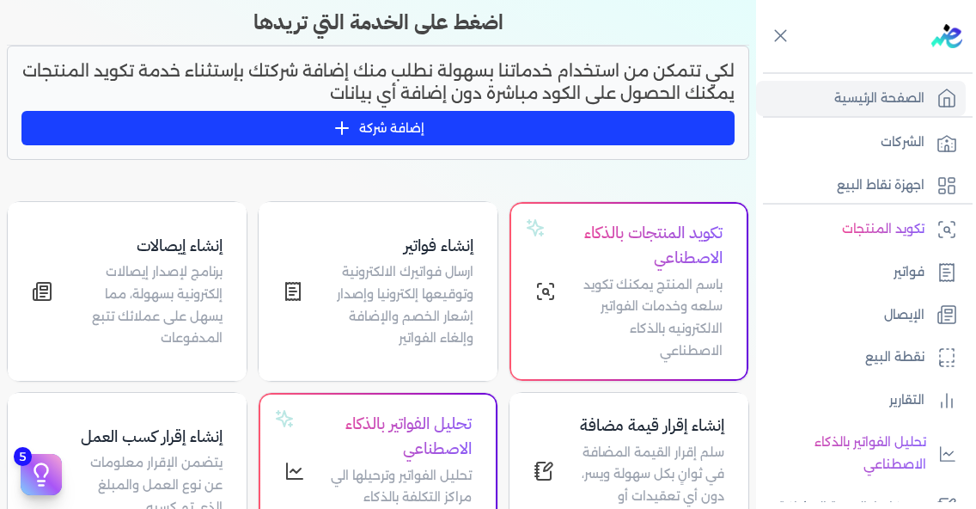
scroll to position [74, 0]
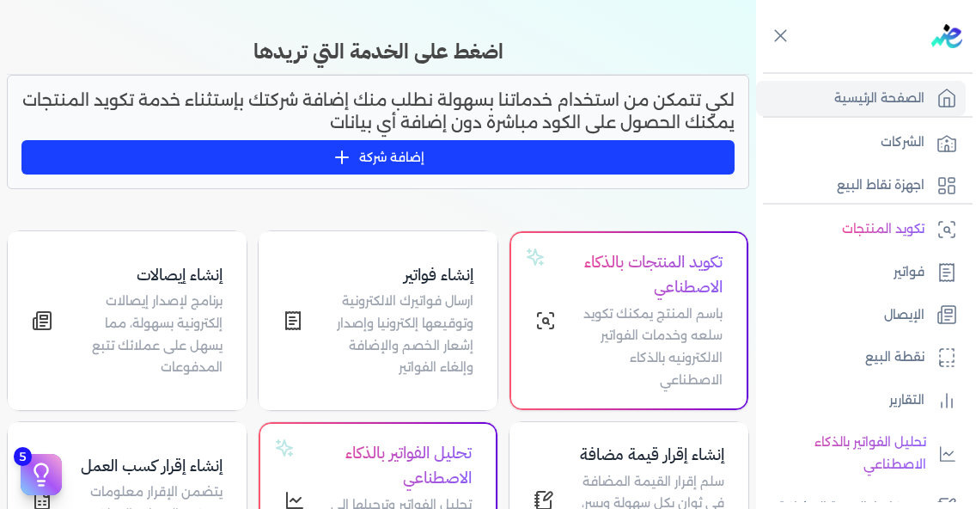
click at [484, 145] on button "إضافة شركة" at bounding box center [377, 157] width 713 height 34
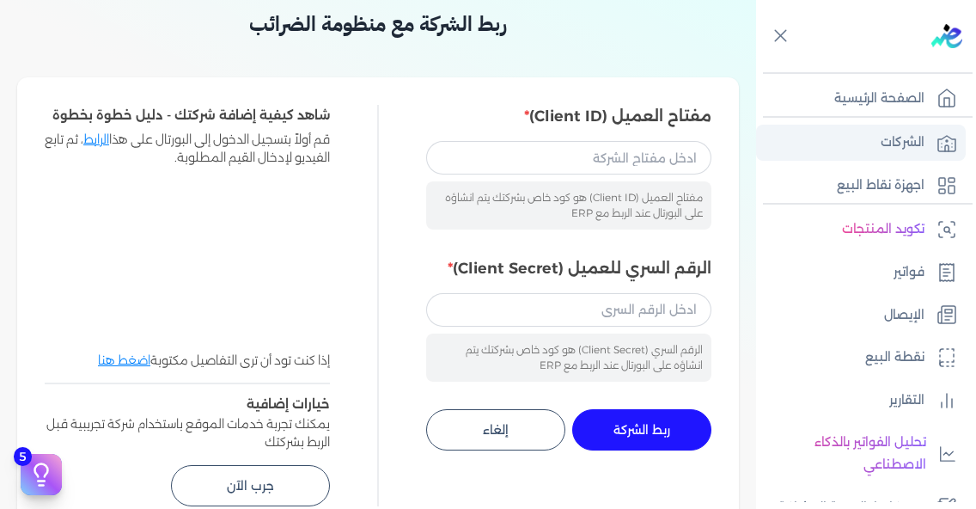
click at [925, 156] on link "الشركات" at bounding box center [861, 143] width 210 height 36
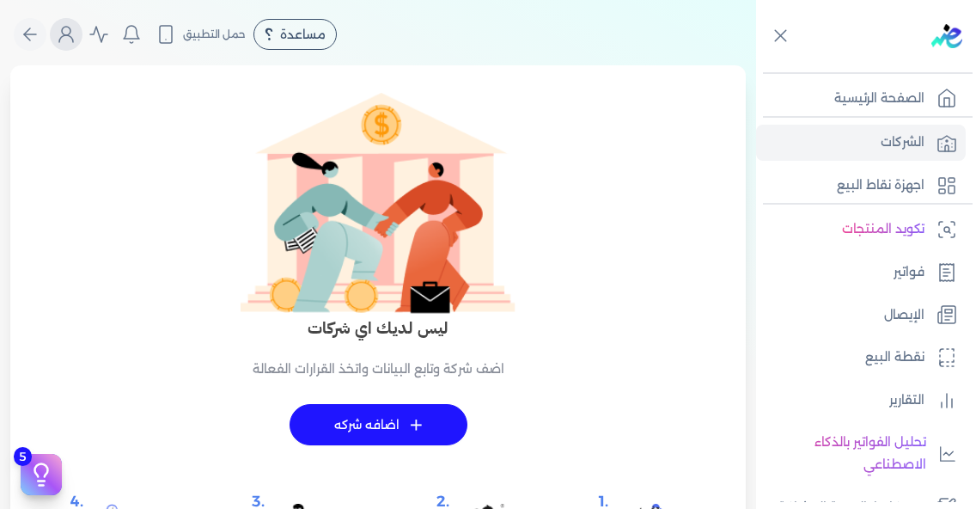
click at [69, 37] on icon "Global" at bounding box center [66, 34] width 21 height 21
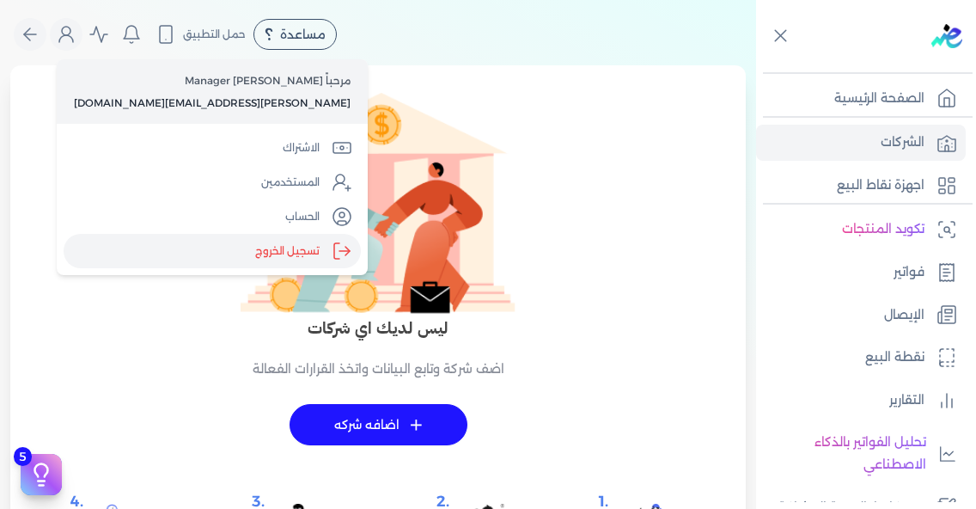
click at [201, 247] on label "تسجيل الخروج" at bounding box center [212, 251] width 297 height 34
click at [756, 69] on input "Close" at bounding box center [756, 69] width 0 height 0
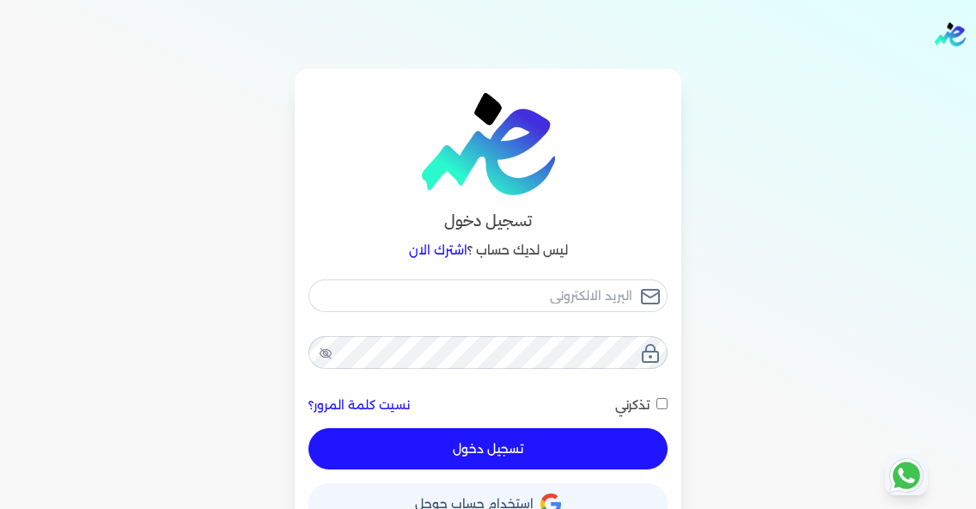
click at [563, 503] on button "حساب استخدام حساب جوجل" at bounding box center [487, 503] width 359 height 41
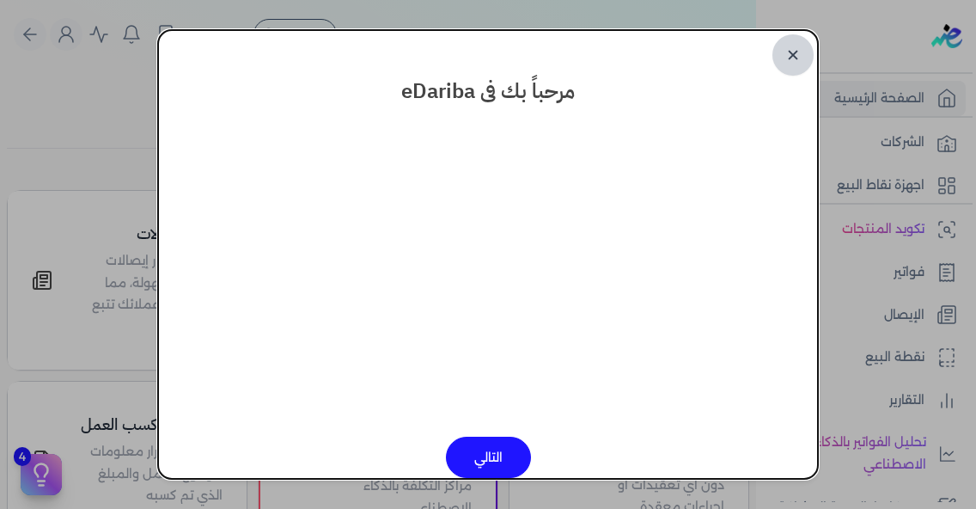
click at [803, 62] on link "✕" at bounding box center [792, 54] width 41 height 41
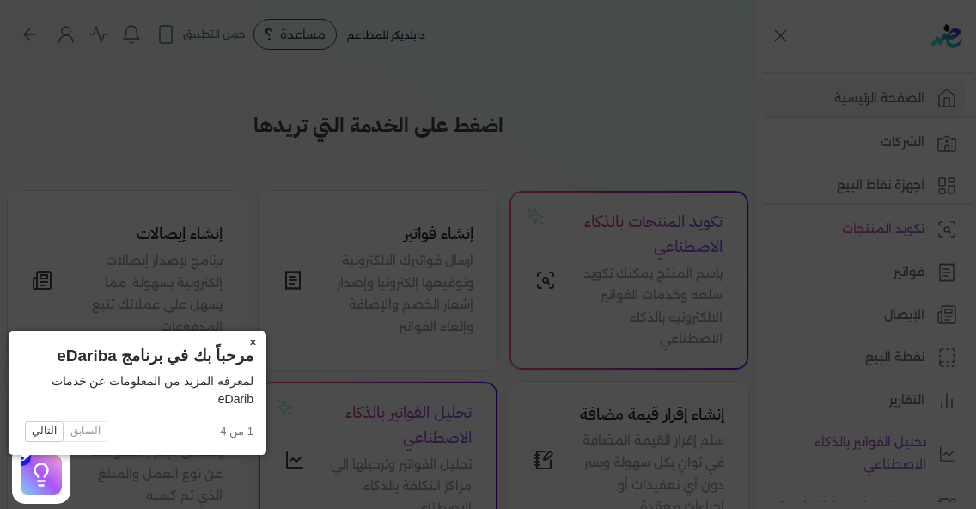
click at [239, 346] on button "×" at bounding box center [252, 343] width 27 height 24
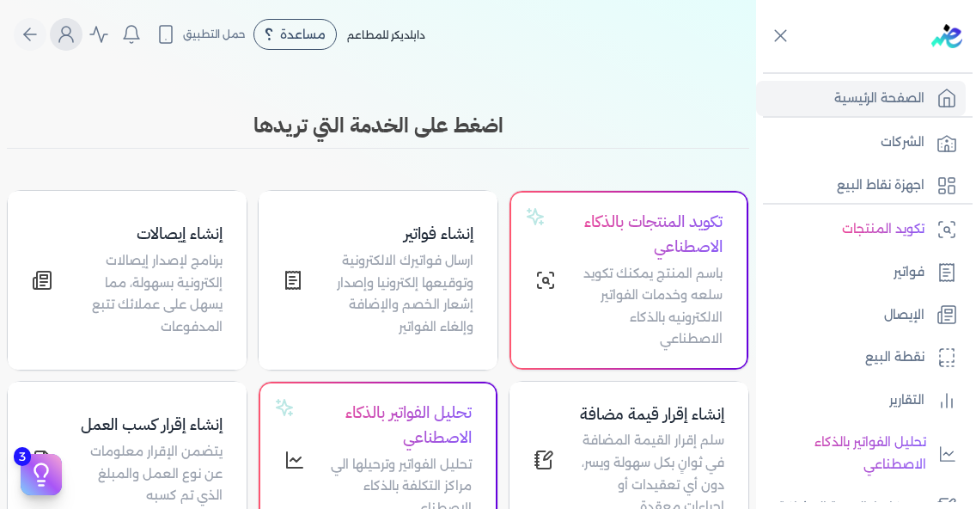
click at [76, 34] on icon "Global" at bounding box center [66, 34] width 21 height 21
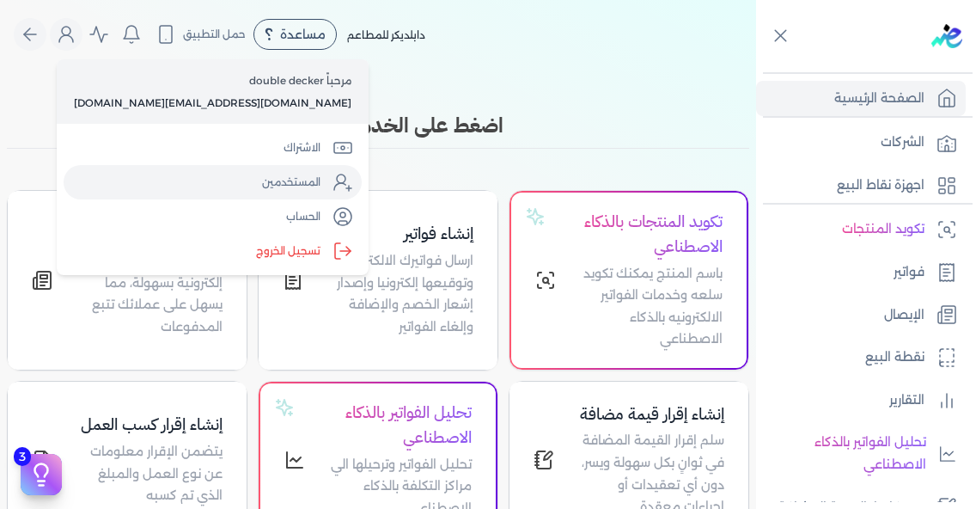
click at [172, 193] on link "المستخدمين" at bounding box center [213, 182] width 298 height 34
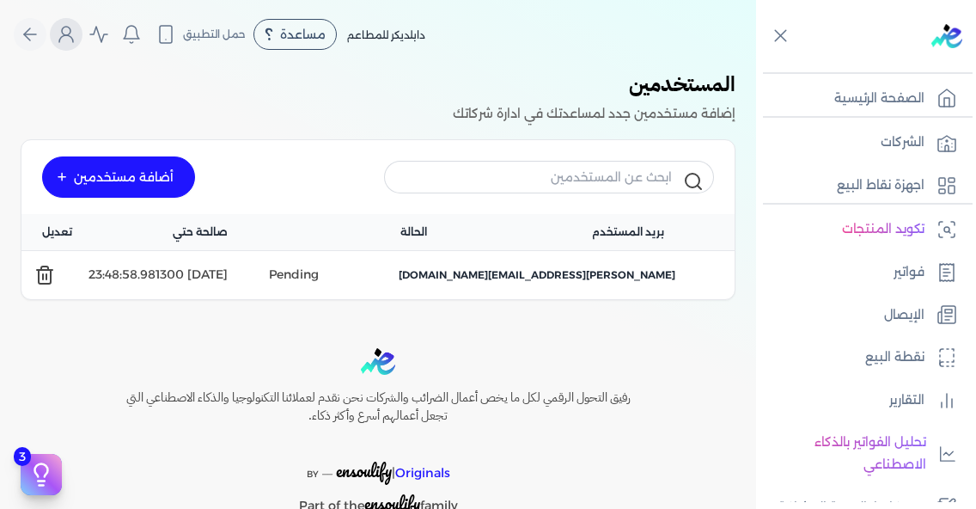
click at [69, 35] on icon "Global" at bounding box center [66, 34] width 21 height 21
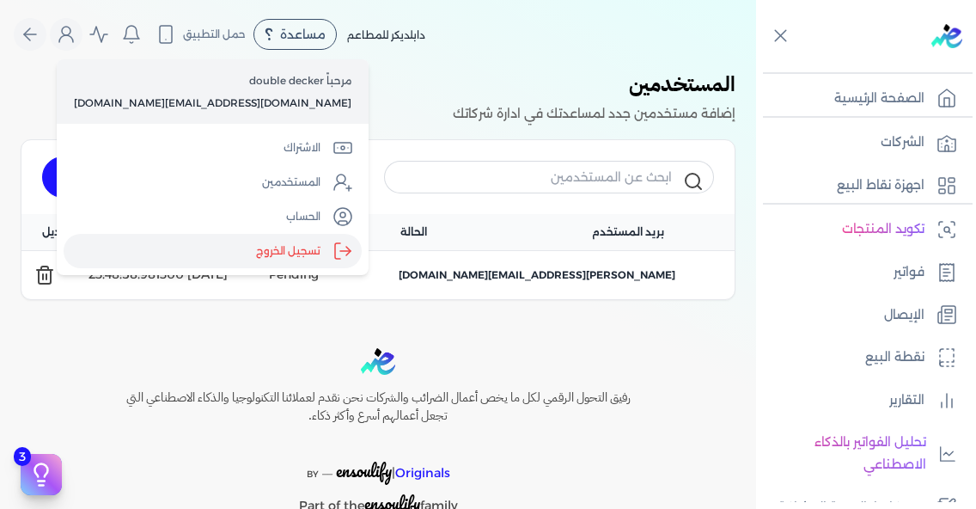
click at [199, 249] on label "تسجيل الخروج" at bounding box center [213, 251] width 298 height 34
click at [756, 69] on input "Close" at bounding box center [756, 69] width 0 height 0
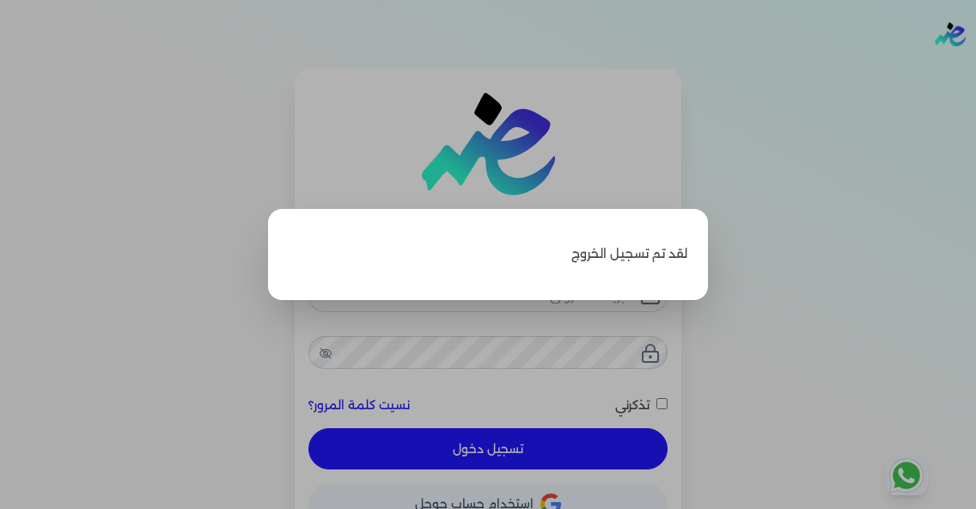
click at [530, 346] on label "Close" at bounding box center [488, 254] width 976 height 509
click at [975, 69] on input "Close" at bounding box center [976, 69] width 0 height 0
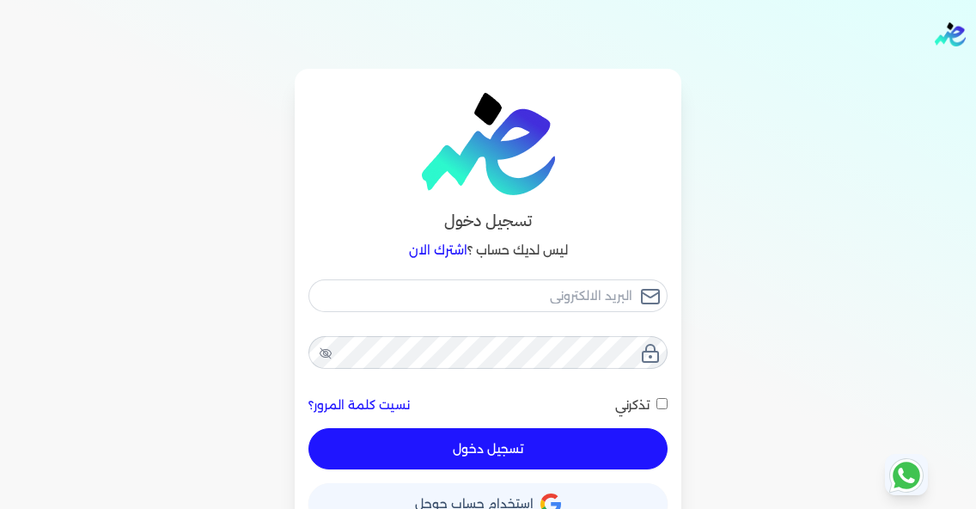
scroll to position [29, 0]
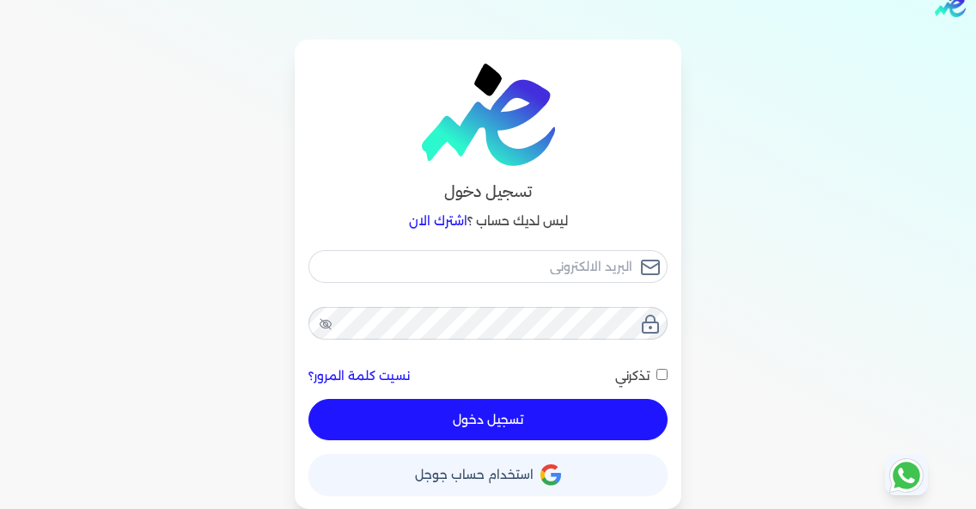
click at [544, 469] on icon "button" at bounding box center [550, 474] width 21 height 21
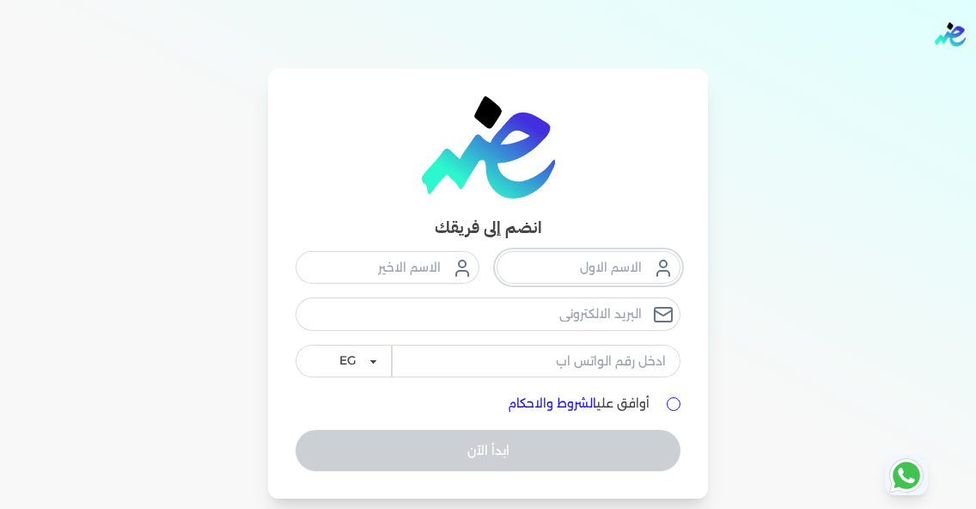
click at [633, 265] on input "text" at bounding box center [589, 267] width 184 height 33
type input "George"
click at [578, 320] on input "email" at bounding box center [488, 313] width 385 height 33
type input "[PERSON_NAME][EMAIL_ADDRESS][DOMAIN_NAME]"
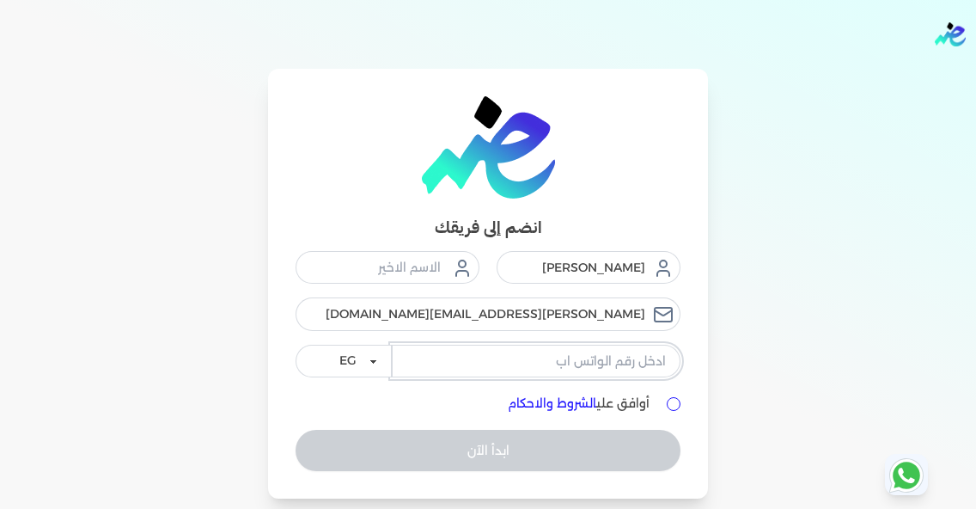
click at [569, 360] on input "tel" at bounding box center [536, 361] width 289 height 33
type input "01277365366"
click at [671, 399] on input "أوافق علي الشروط والاحكام" at bounding box center [674, 404] width 14 height 14
checkbox input "true"
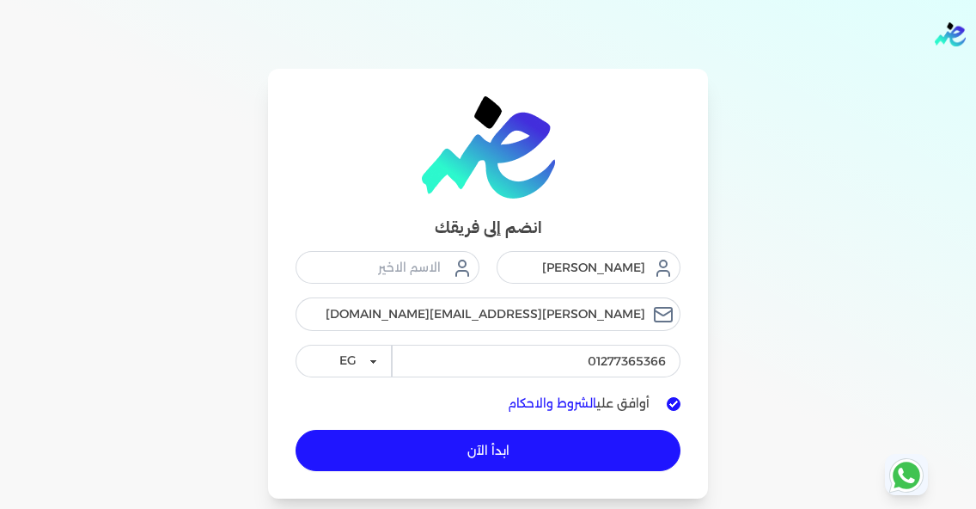
click at [632, 442] on button "ابدأ الآن" at bounding box center [488, 450] width 385 height 41
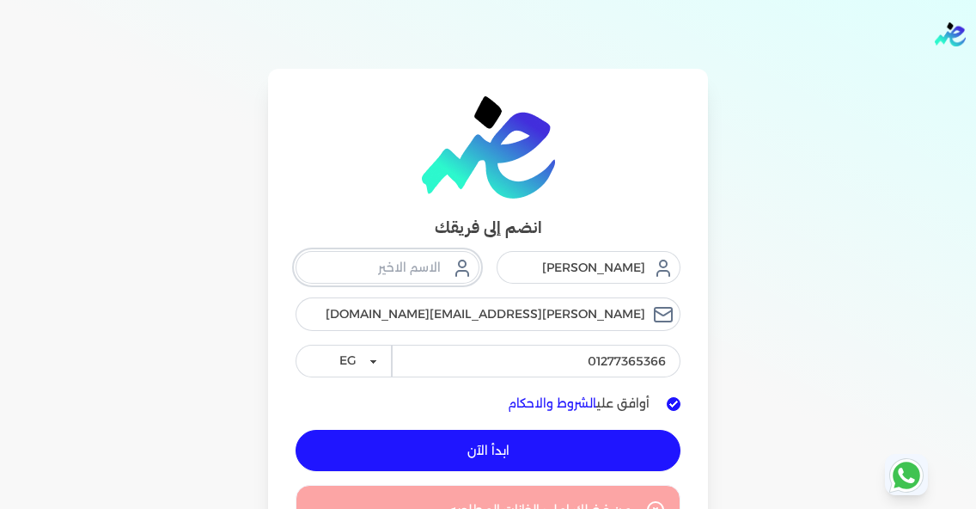
click at [430, 273] on input "text" at bounding box center [388, 267] width 184 height 33
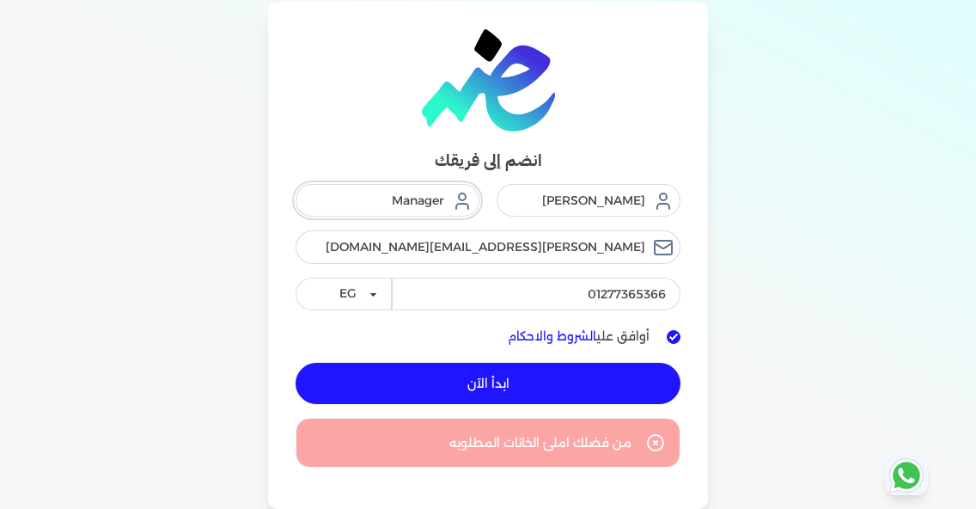
click at [419, 203] on input "Manager" at bounding box center [388, 200] width 184 height 33
type input "Manager"
click at [436, 238] on input "[PERSON_NAME][EMAIL_ADDRESS][DOMAIN_NAME]" at bounding box center [488, 246] width 385 height 33
click at [626, 379] on button "ابدأ الآن" at bounding box center [488, 383] width 385 height 41
click at [504, 445] on link "سجل الدخول" at bounding box center [480, 443] width 70 height 18
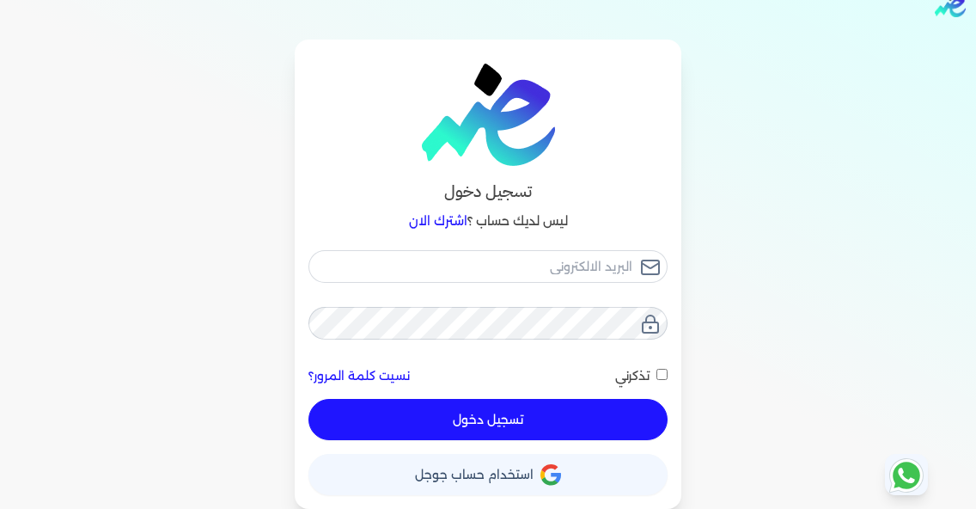
scroll to position [29, 0]
click at [544, 489] on button "حساب استخدام حساب جوجل" at bounding box center [487, 474] width 359 height 41
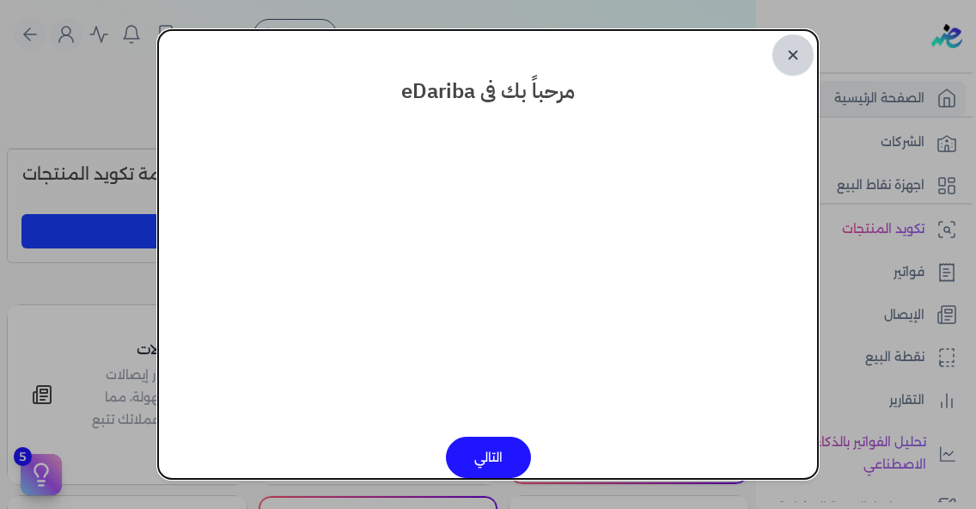
click at [797, 54] on link "✕" at bounding box center [792, 54] width 41 height 41
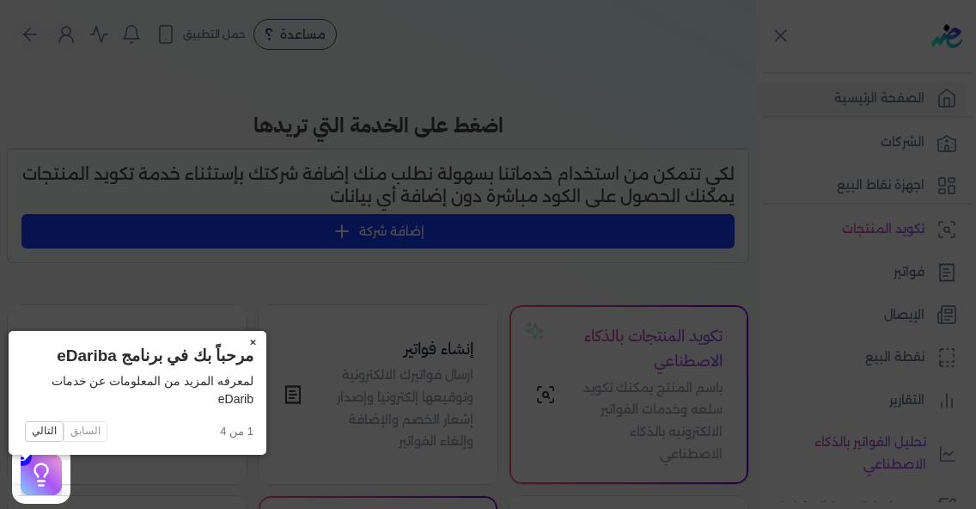
click at [239, 339] on button "×" at bounding box center [252, 343] width 27 height 24
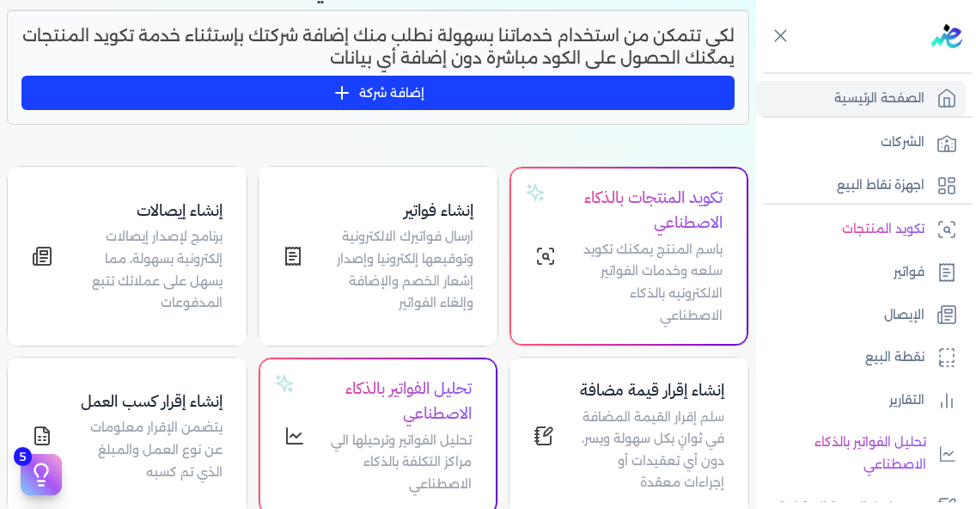
scroll to position [143, 0]
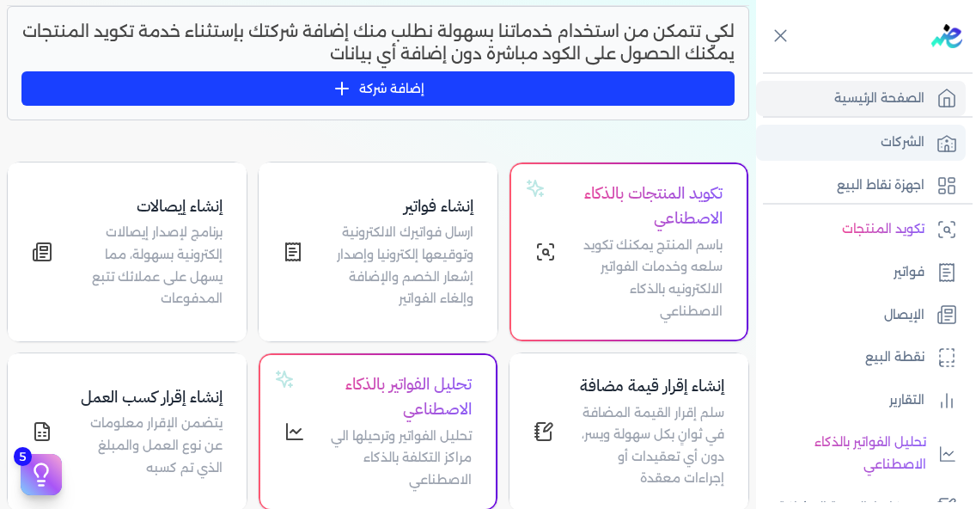
click at [906, 131] on p "الشركات" at bounding box center [903, 142] width 44 height 22
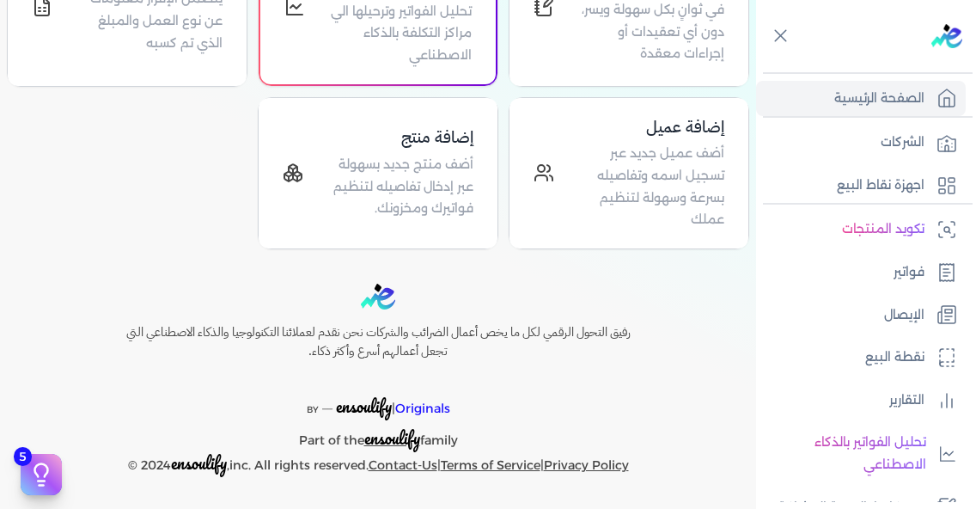
scroll to position [569, 0]
